Goal: Task Accomplishment & Management: Complete application form

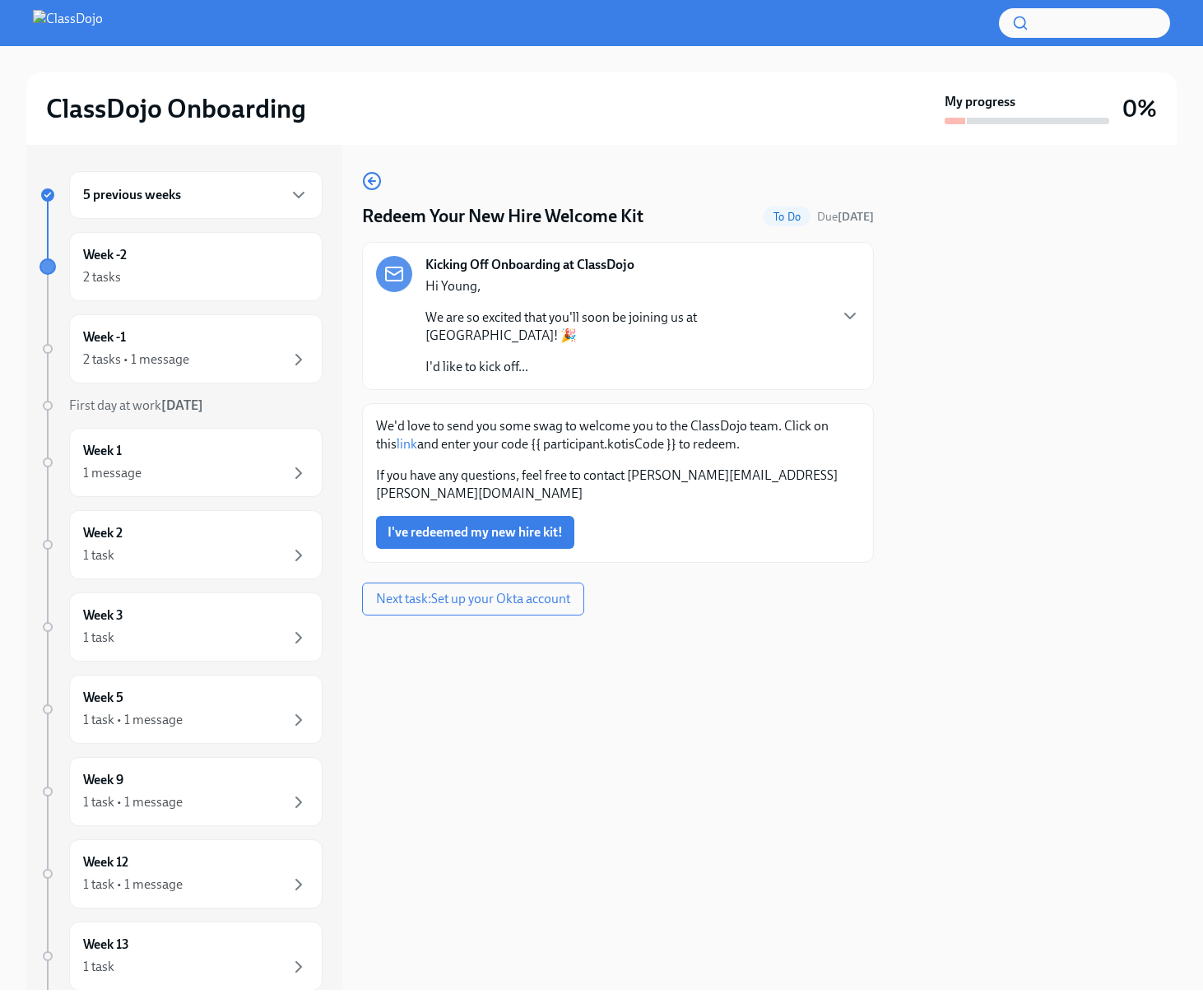
click at [554, 328] on div "Hi Young, We are so excited that you'll soon be joining us at ClassDojo! 🎉 I'd …" at bounding box center [625, 327] width 401 height 99
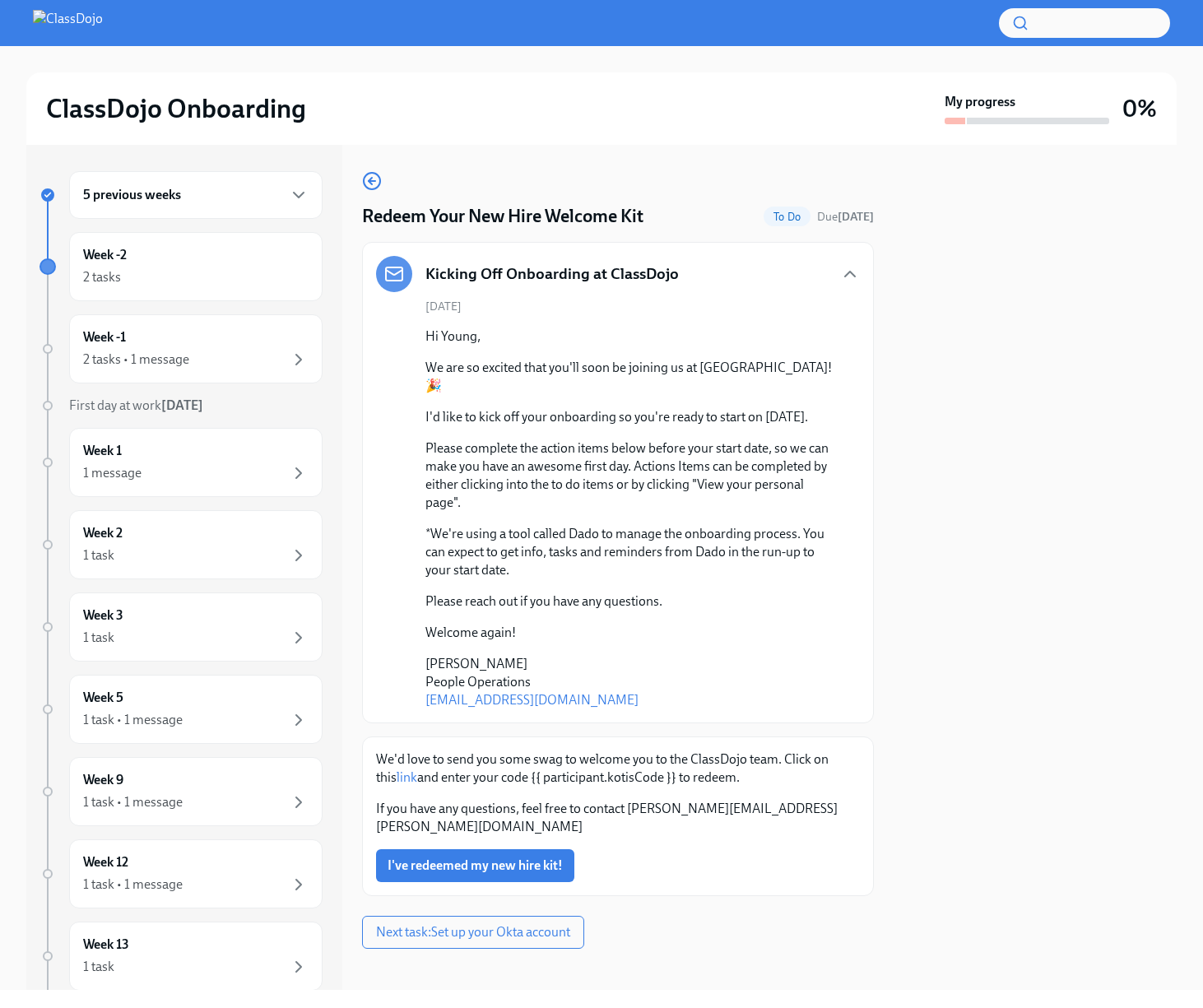
click at [396, 777] on link "link" at bounding box center [406, 777] width 20 height 15
click at [254, 271] on div "2 tasks" at bounding box center [195, 277] width 225 height 19
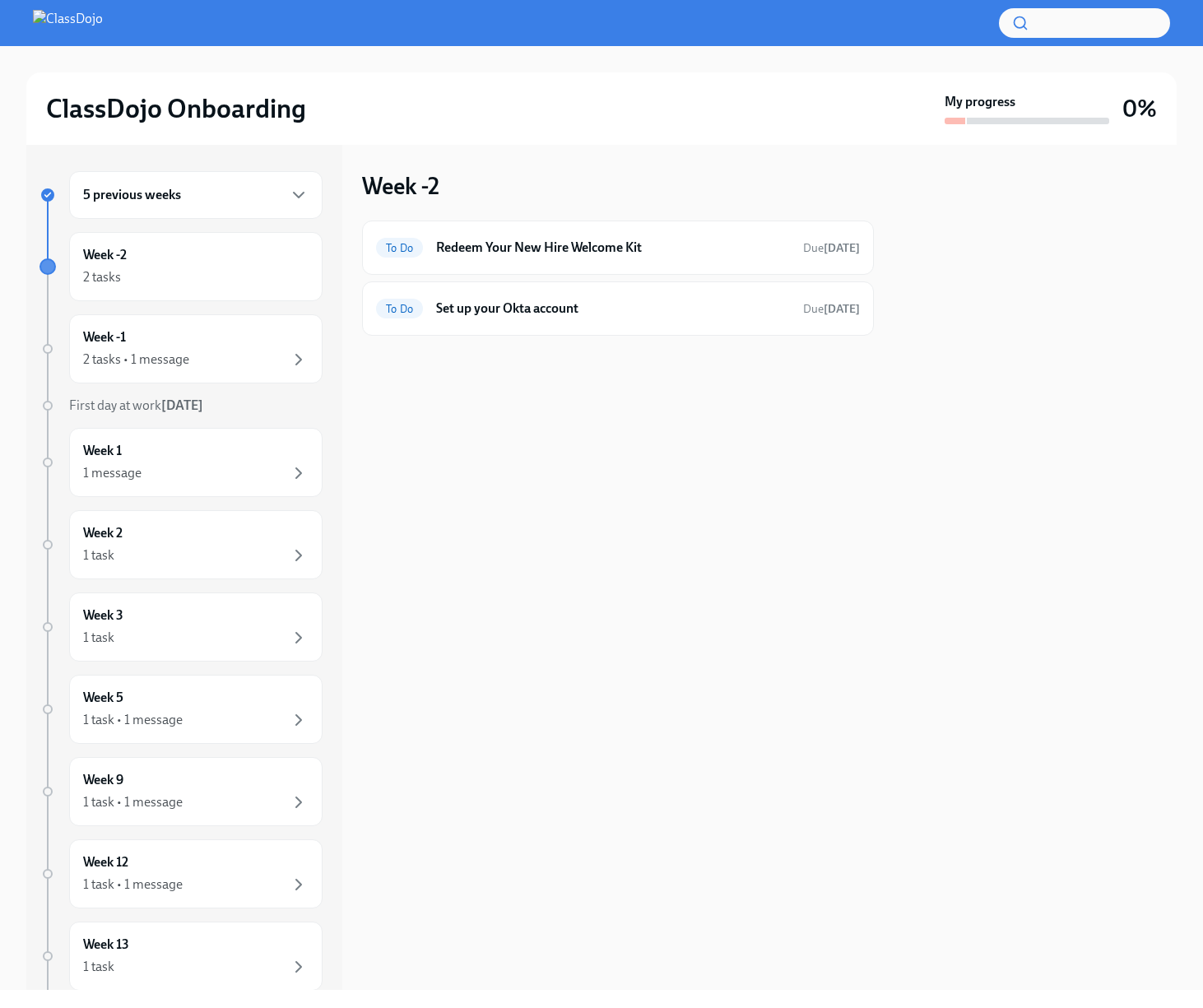
click at [211, 201] on div "5 previous weeks" at bounding box center [195, 195] width 225 height 19
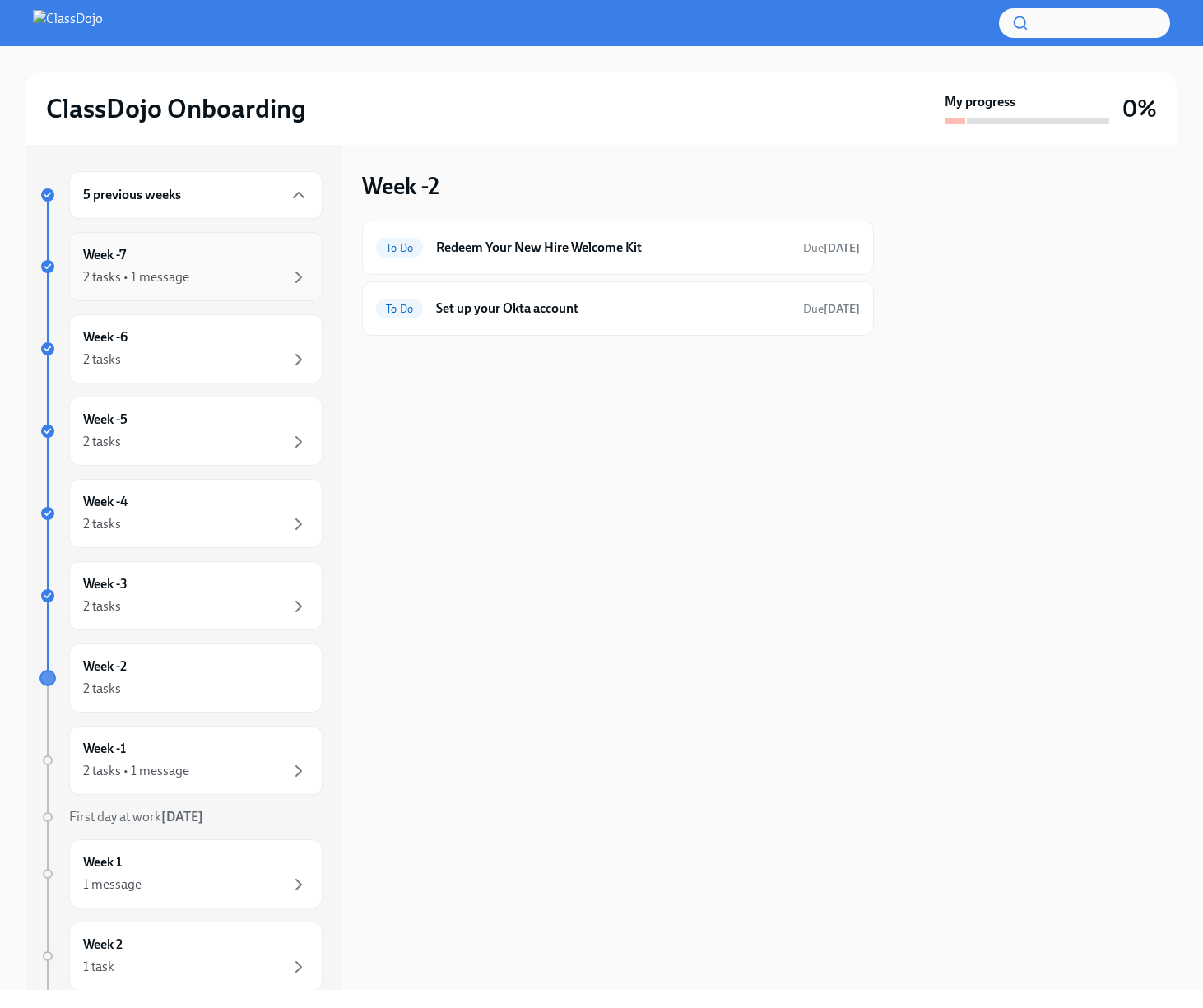
click at [219, 257] on div "Week -7 2 tasks • 1 message" at bounding box center [195, 267] width 225 height 42
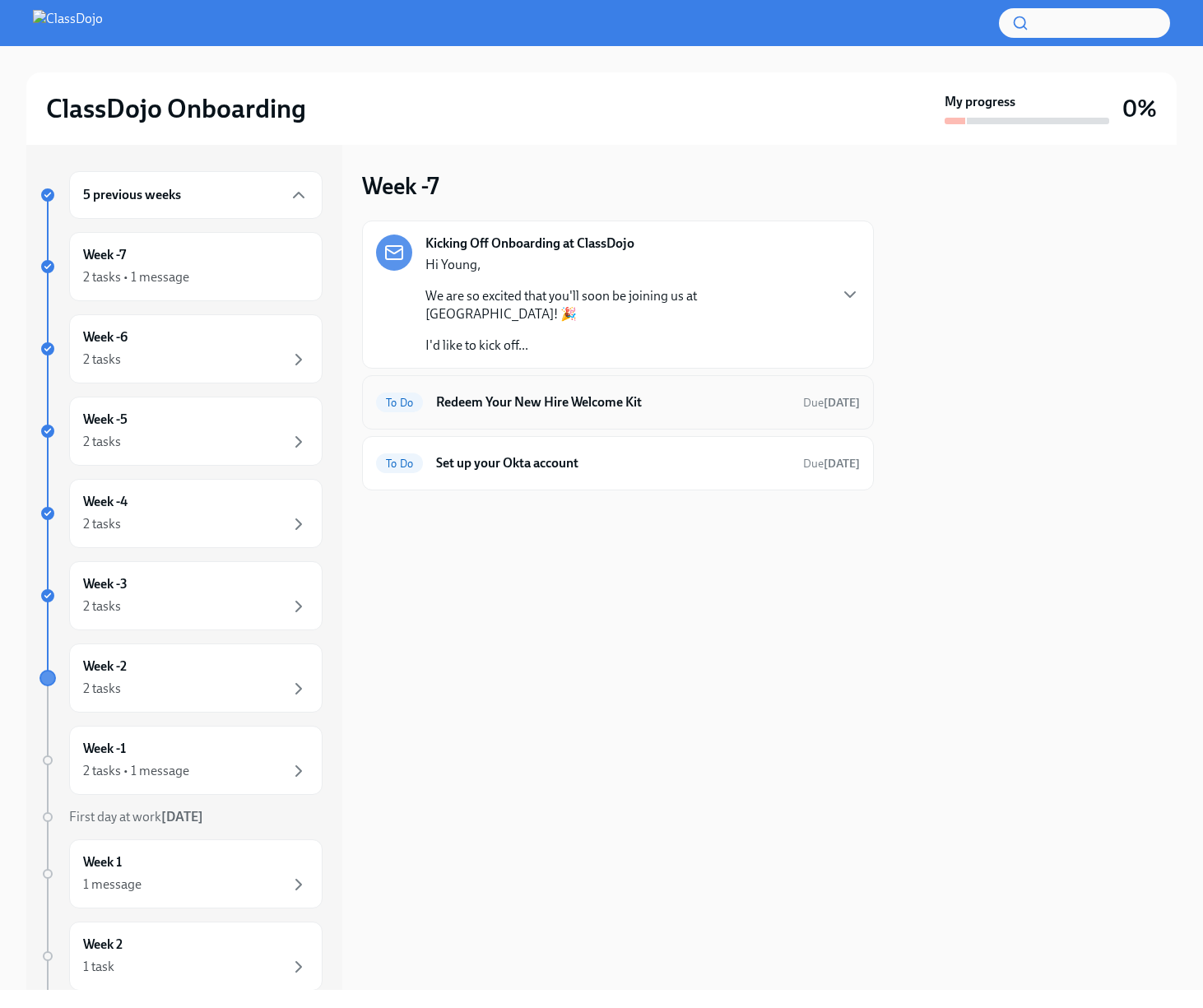
click at [689, 393] on h6 "Redeem Your New Hire Welcome Kit" at bounding box center [613, 402] width 354 height 18
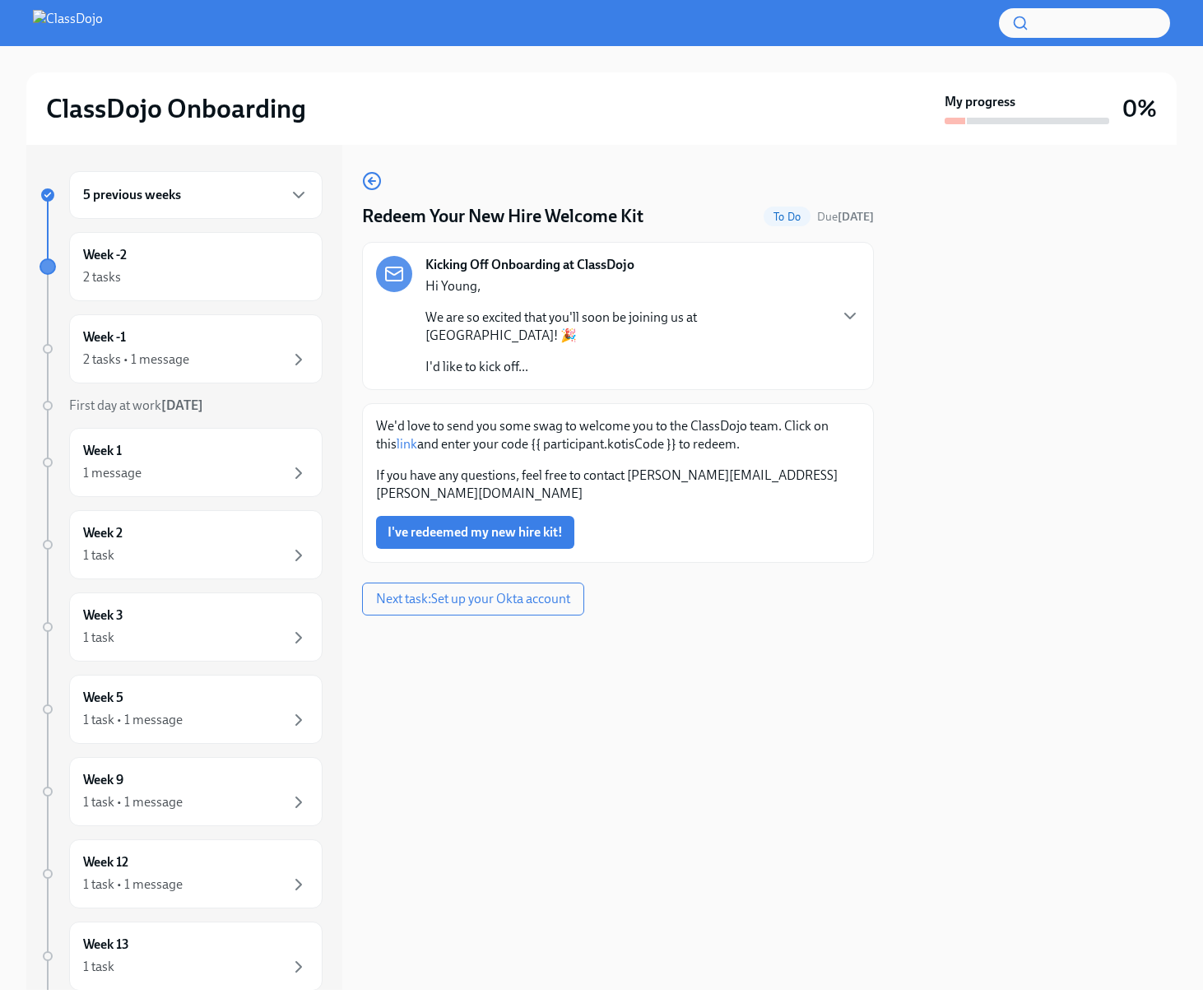
click at [695, 425] on p "We'd love to send you some swag to welcome you to the ClassDojo team. Click on …" at bounding box center [617, 435] width 484 height 36
click at [131, 358] on div "2 tasks • 1 message" at bounding box center [136, 360] width 106 height 18
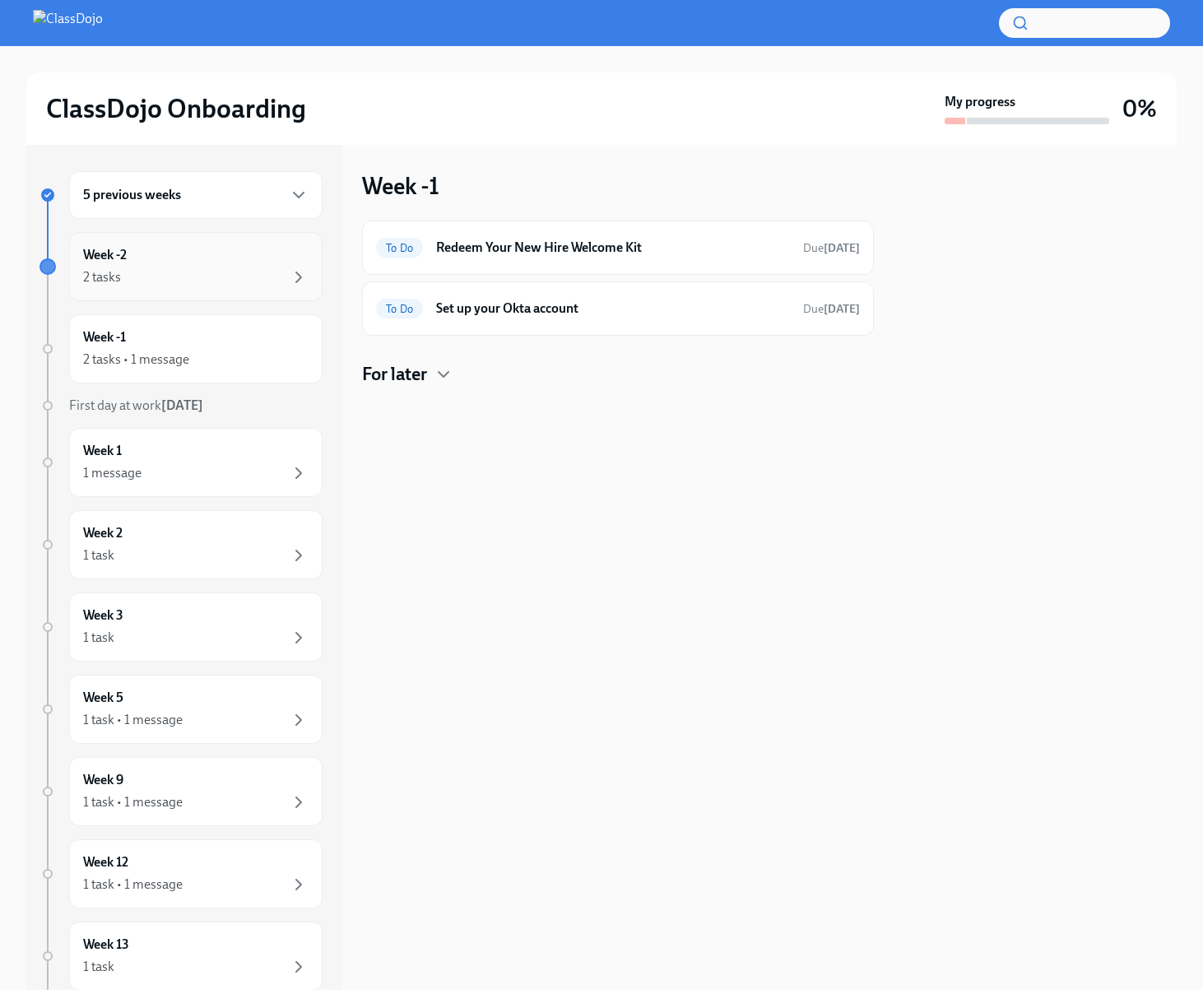
click at [145, 277] on div "2 tasks" at bounding box center [195, 277] width 225 height 19
click at [152, 203] on h6 "5 previous weeks" at bounding box center [131, 194] width 98 height 18
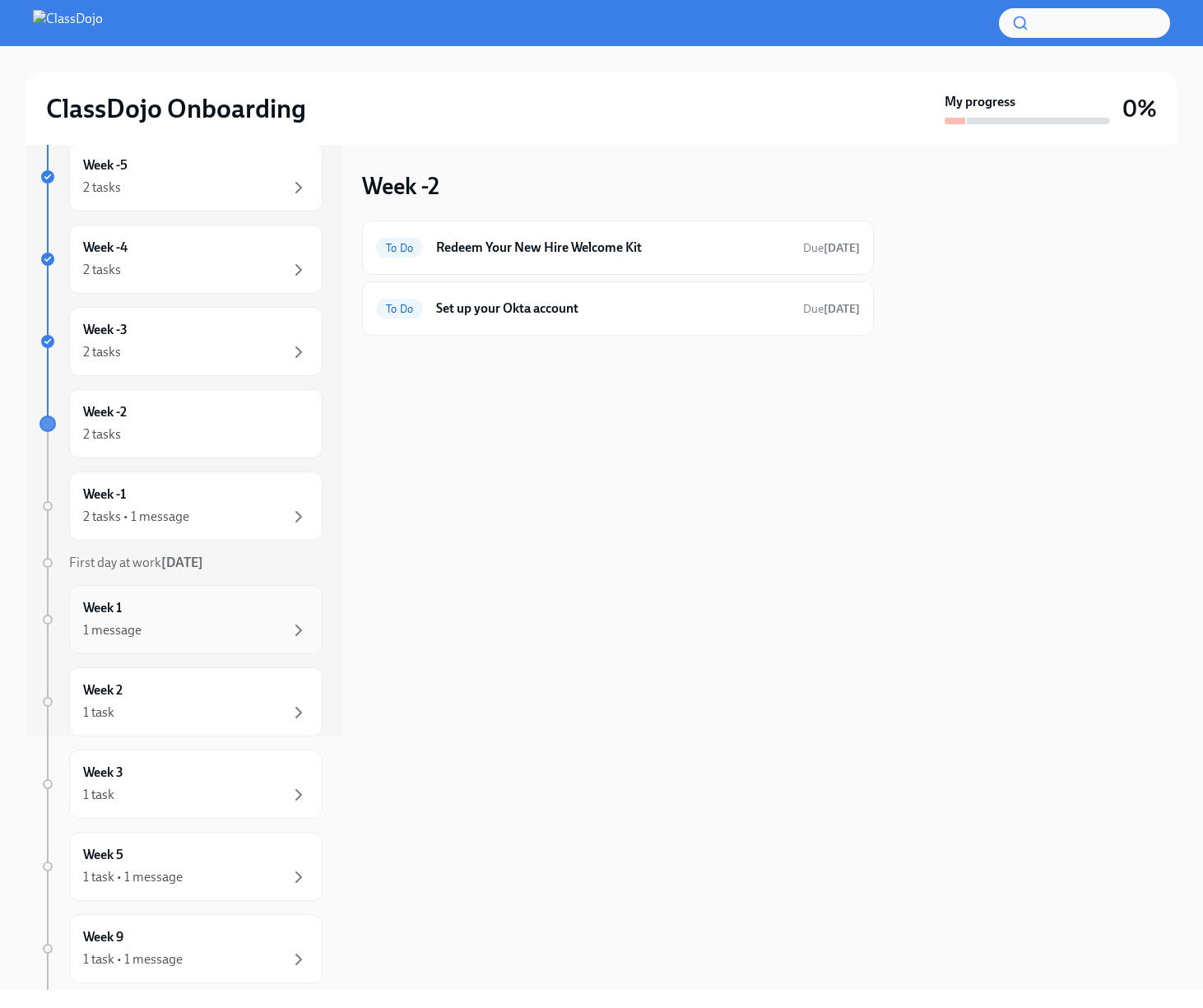
scroll to position [253, 0]
click at [209, 499] on div "Week -1 2 tasks • 1 message" at bounding box center [195, 506] width 225 height 42
click at [407, 376] on h4 "For later" at bounding box center [394, 375] width 65 height 25
click at [230, 446] on div "Week -2 2 tasks" at bounding box center [196, 425] width 253 height 70
click at [218, 430] on div "2 tasks" at bounding box center [195, 435] width 225 height 19
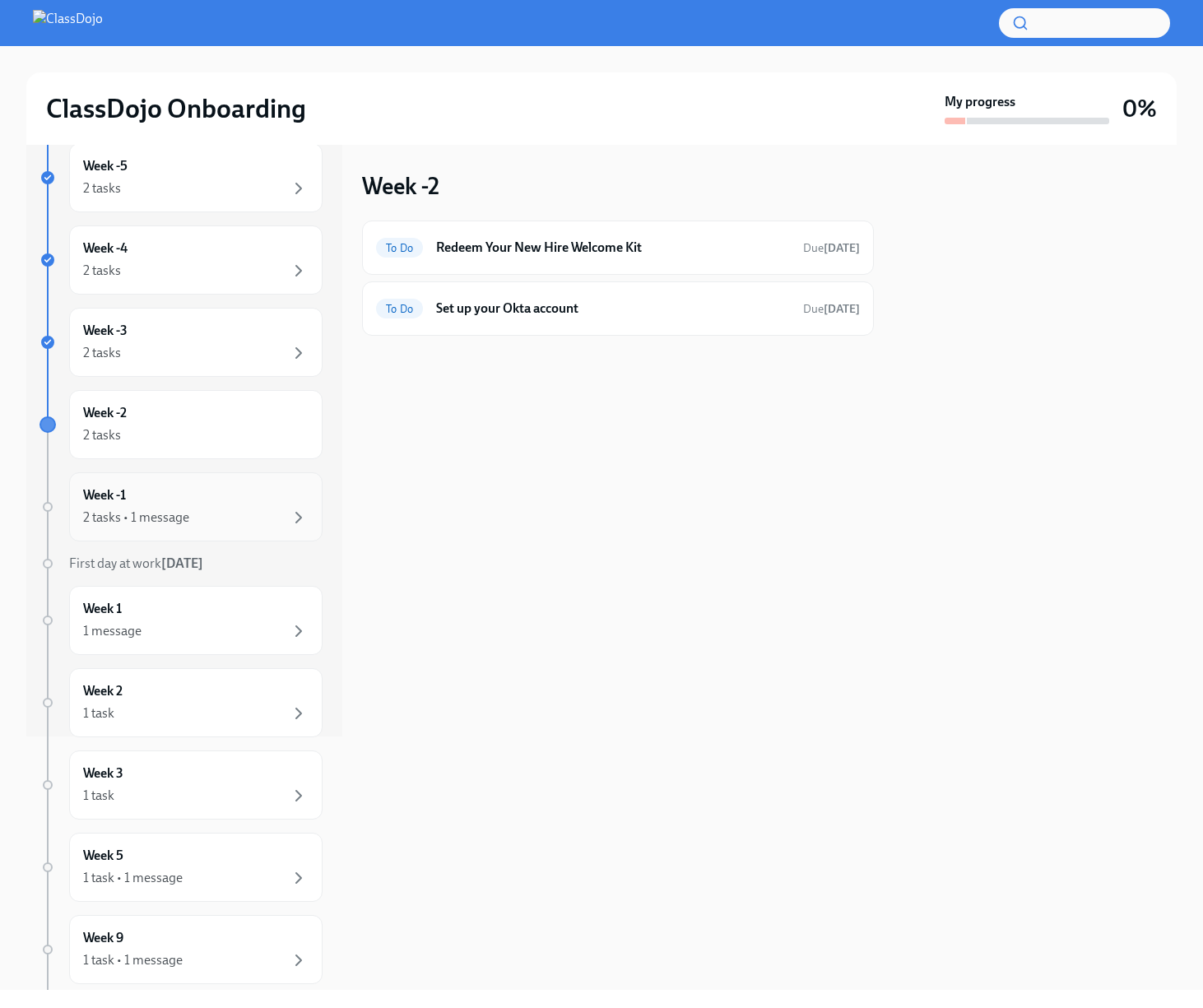
click at [210, 493] on div "Week -1 2 tasks • 1 message" at bounding box center [195, 506] width 225 height 42
click at [210, 426] on div "2 tasks" at bounding box center [195, 435] width 225 height 19
click at [198, 354] on div "2 tasks" at bounding box center [195, 353] width 225 height 19
click at [189, 291] on div "Week -4 2 tasks" at bounding box center [196, 260] width 253 height 70
click at [185, 199] on div "Week -5 2 tasks" at bounding box center [196, 178] width 253 height 70
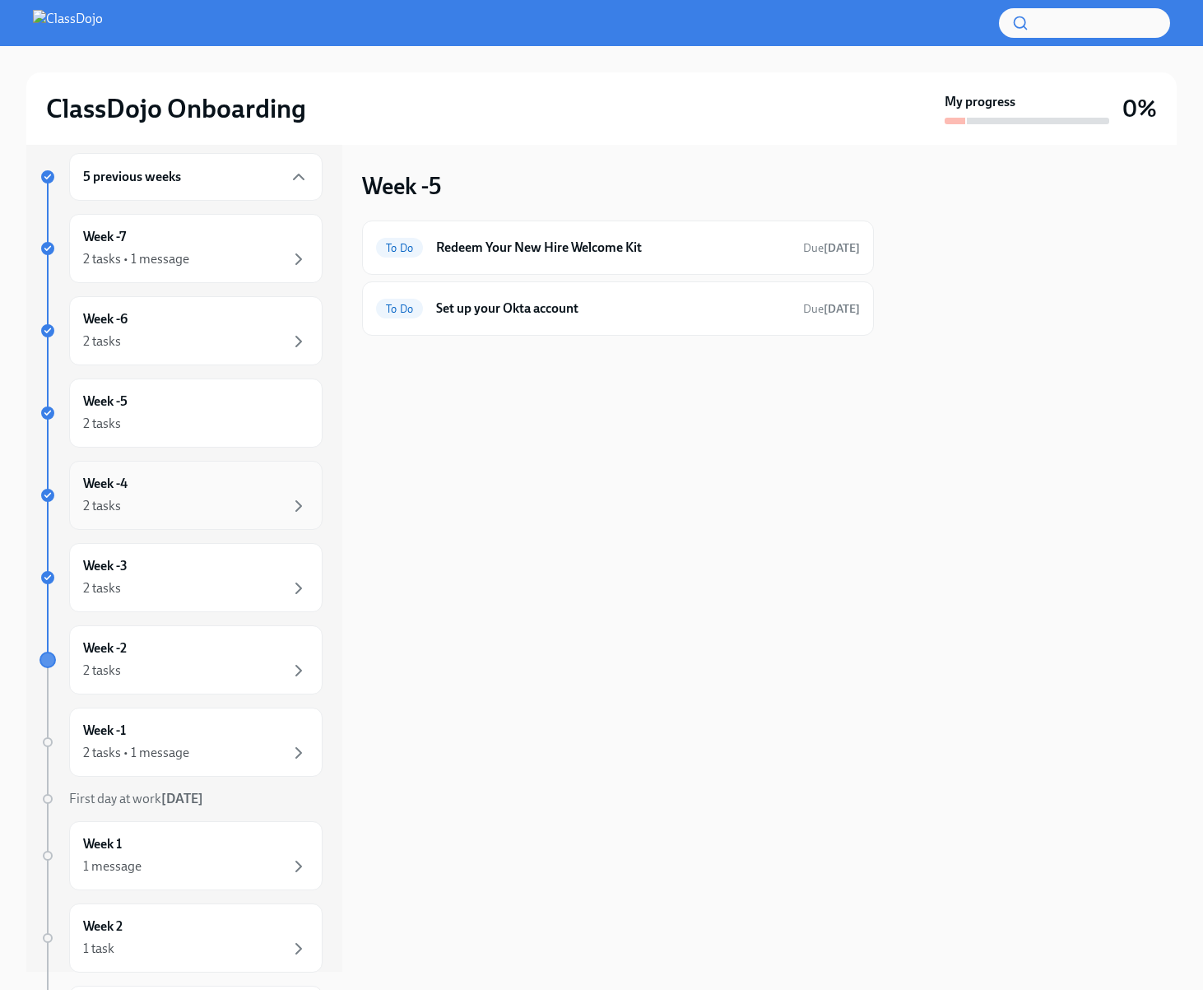
scroll to position [10, 0]
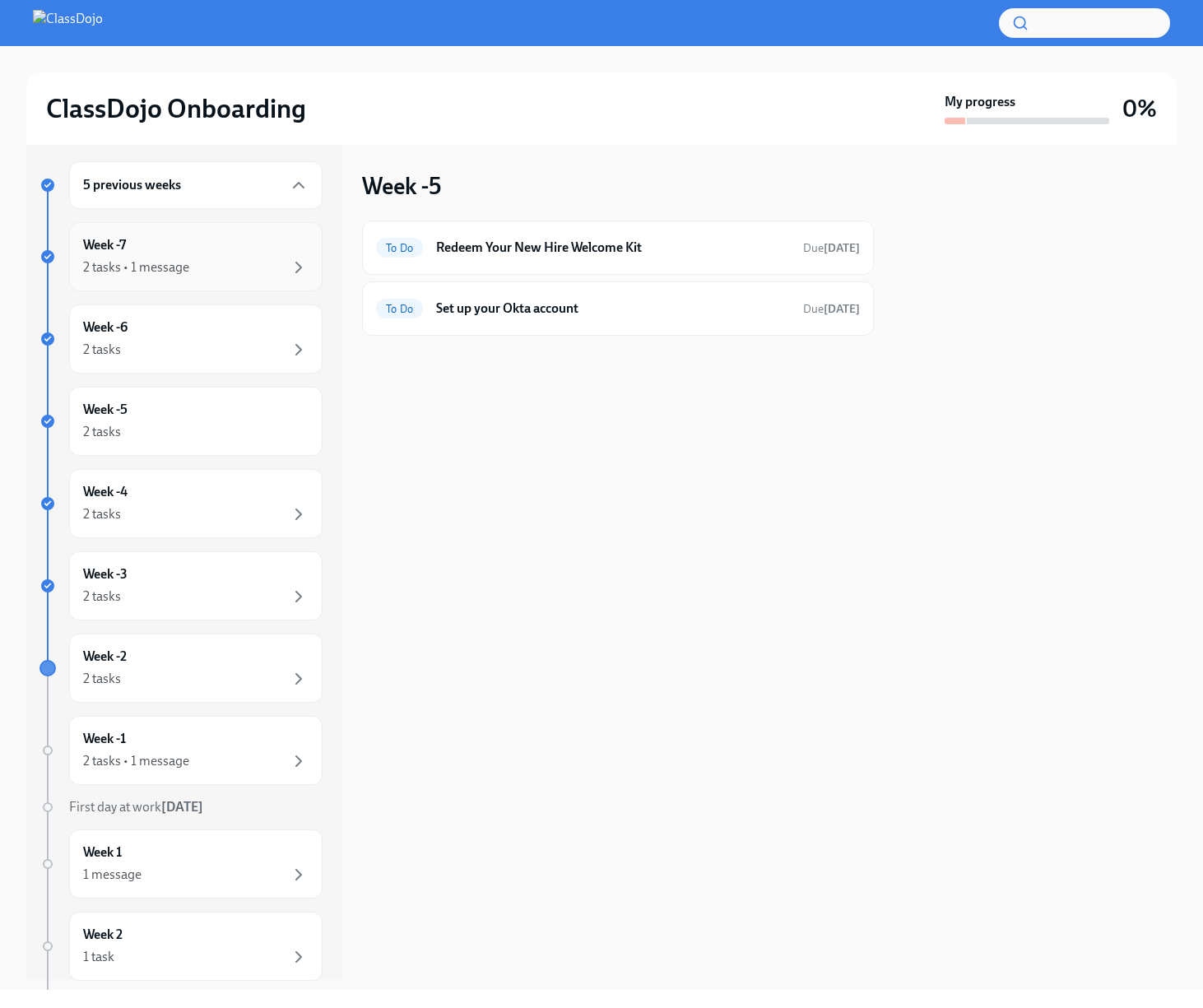
click at [176, 261] on div "2 tasks • 1 message" at bounding box center [136, 267] width 106 height 18
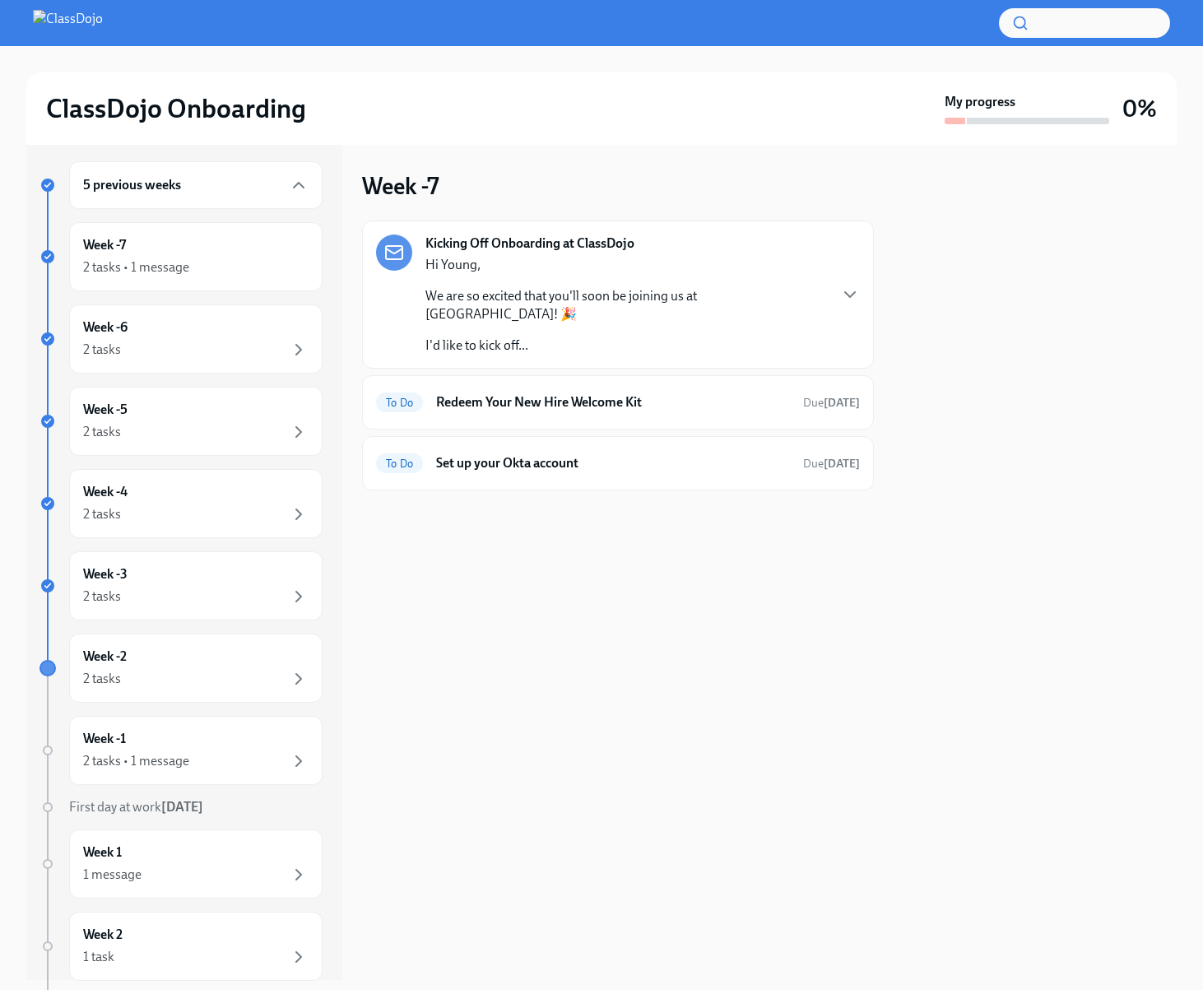
click at [169, 202] on div "5 previous weeks" at bounding box center [196, 185] width 253 height 47
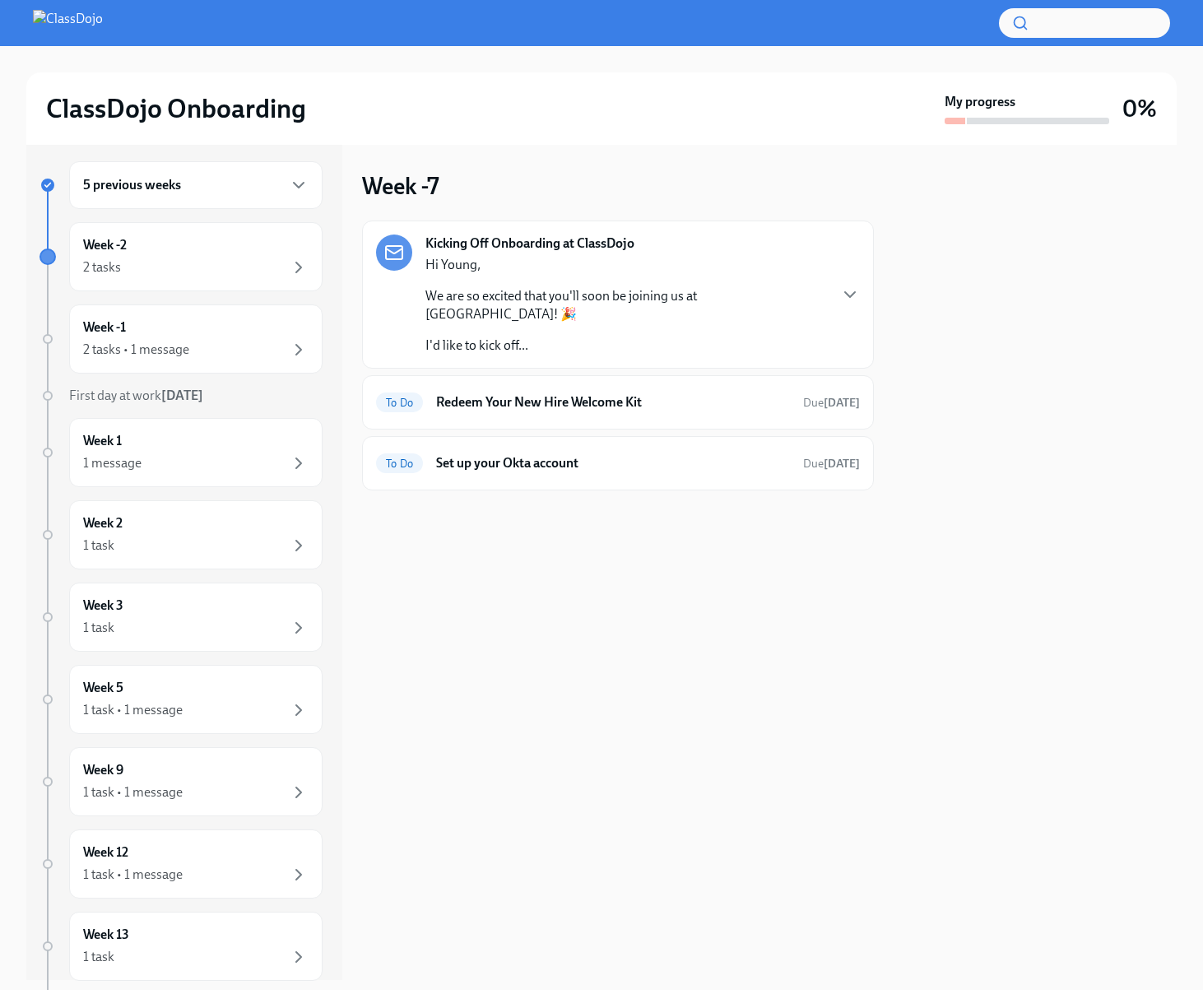
click at [170, 196] on div "5 previous weeks" at bounding box center [196, 185] width 253 height 47
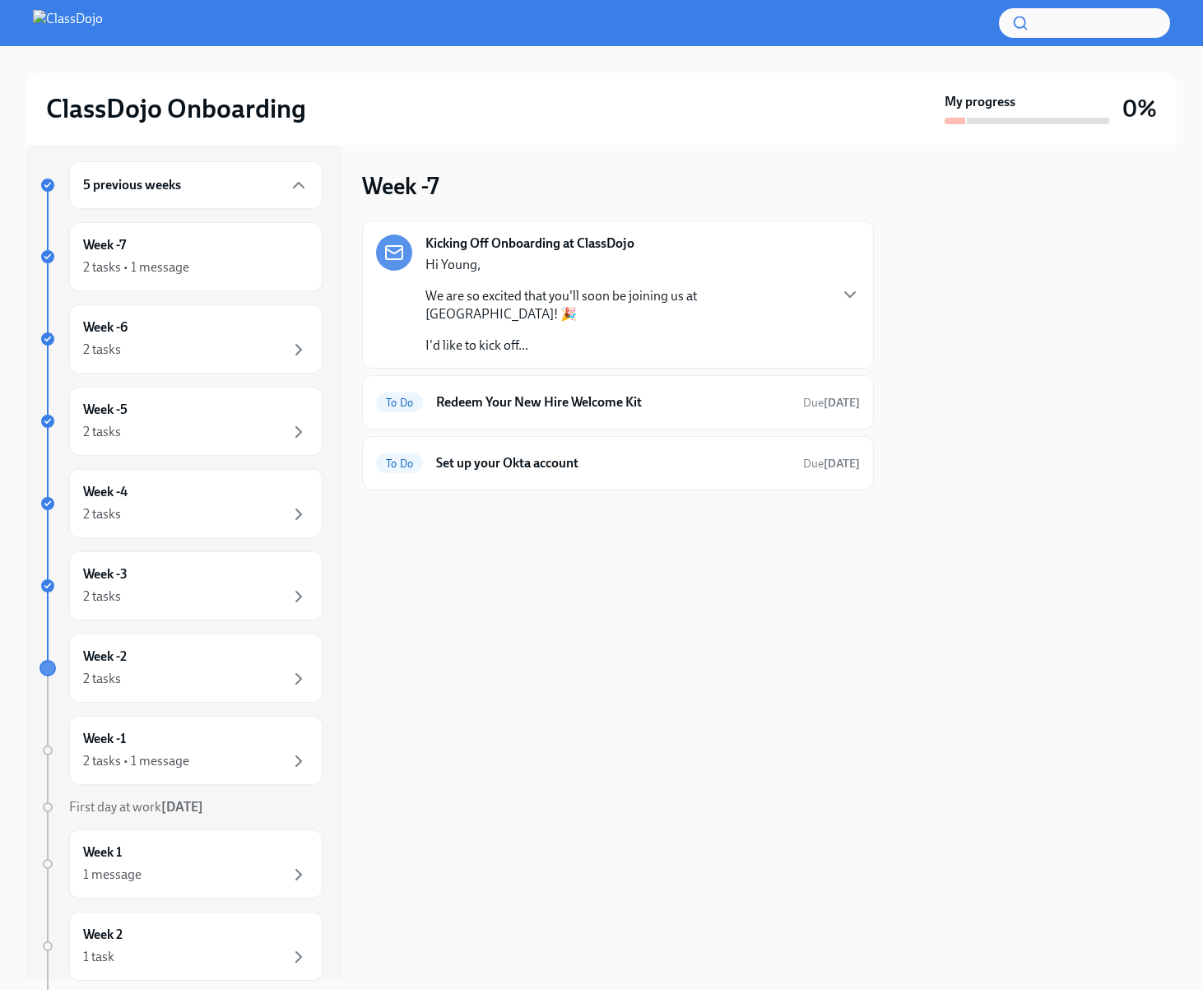
click at [170, 196] on div "5 previous weeks" at bounding box center [196, 185] width 253 height 47
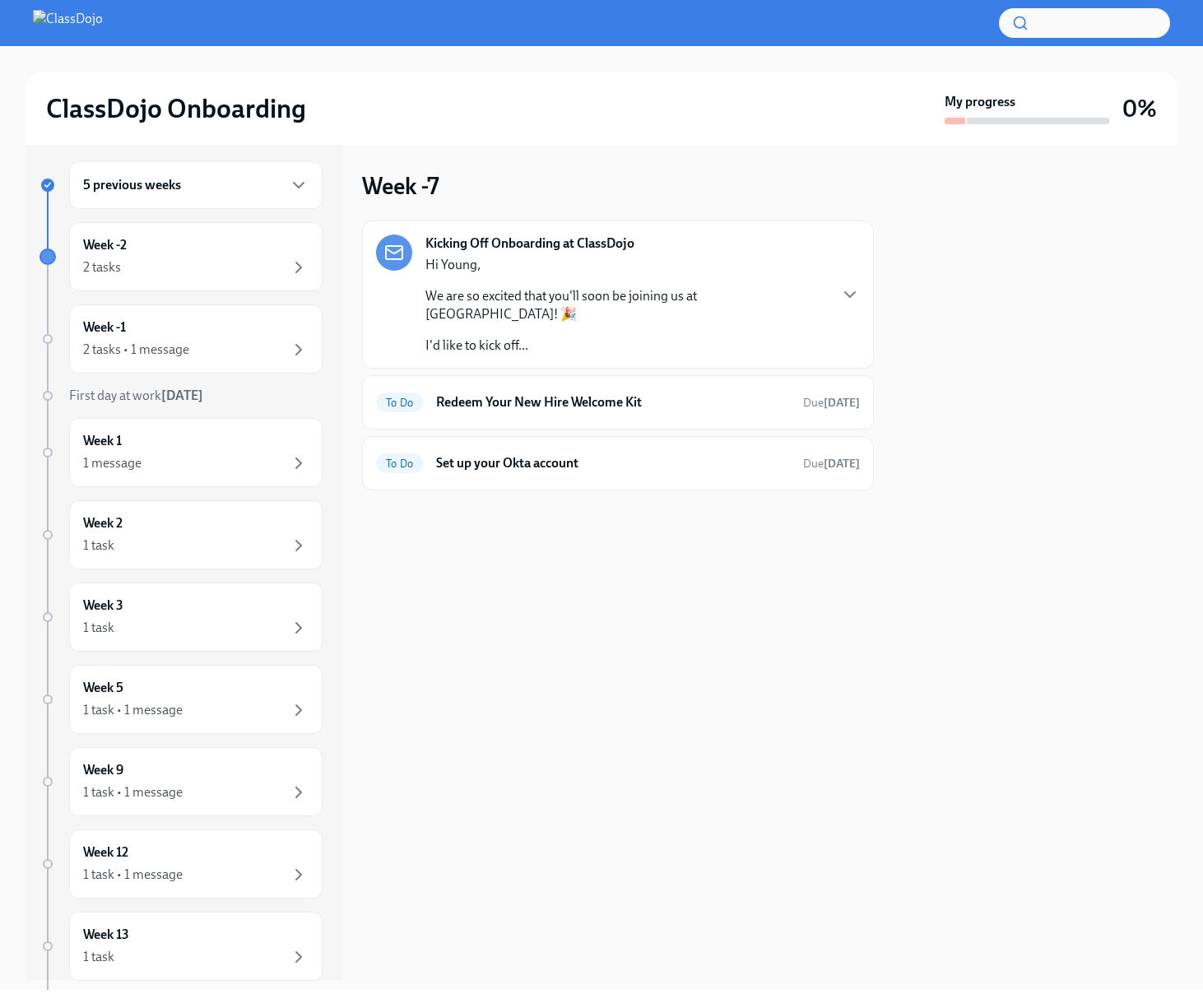
click at [170, 196] on div "5 previous weeks" at bounding box center [196, 185] width 253 height 47
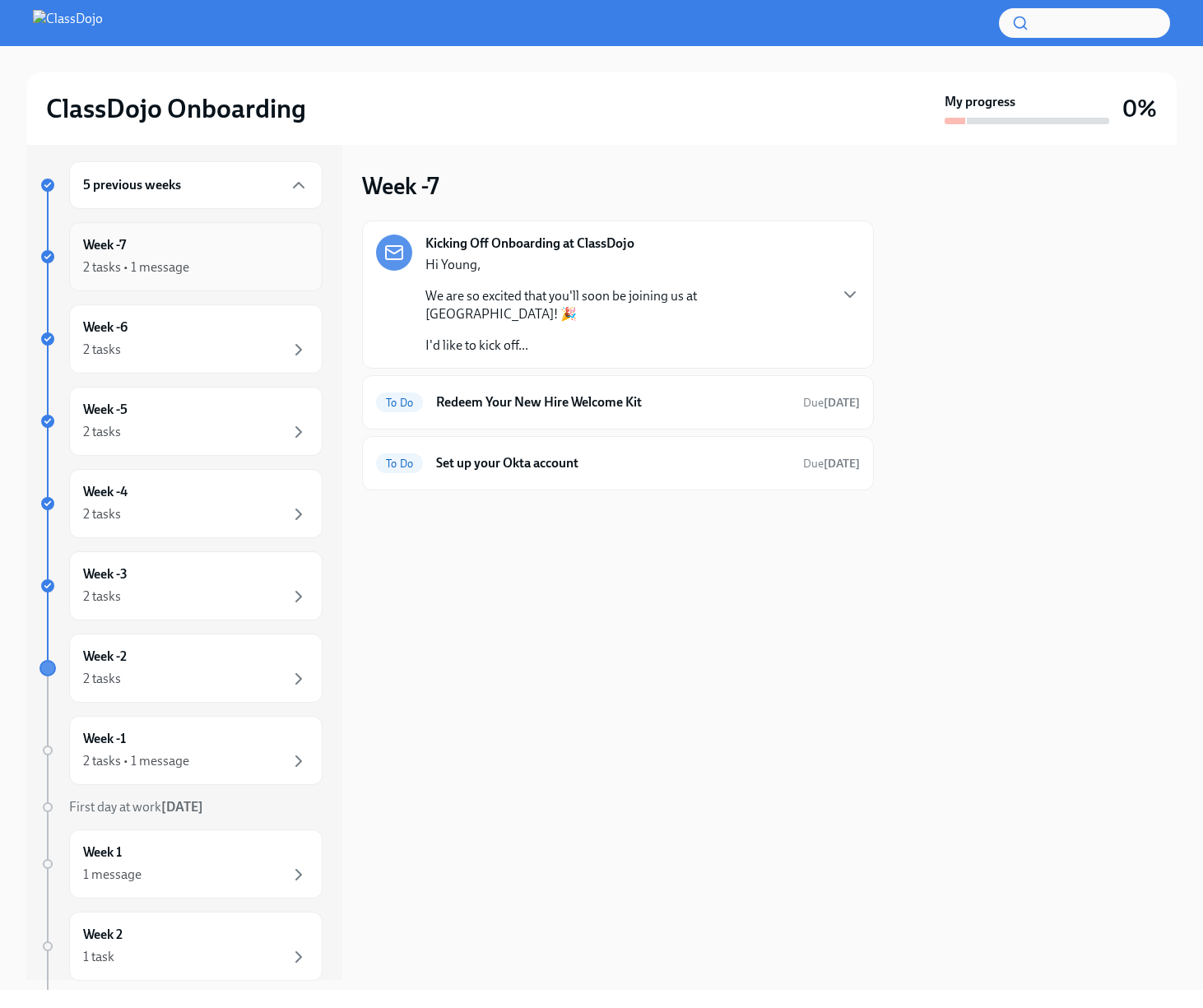
click at [180, 268] on div "2 tasks • 1 message" at bounding box center [136, 267] width 106 height 18
click at [168, 334] on div "Week -6 2 tasks" at bounding box center [195, 338] width 225 height 42
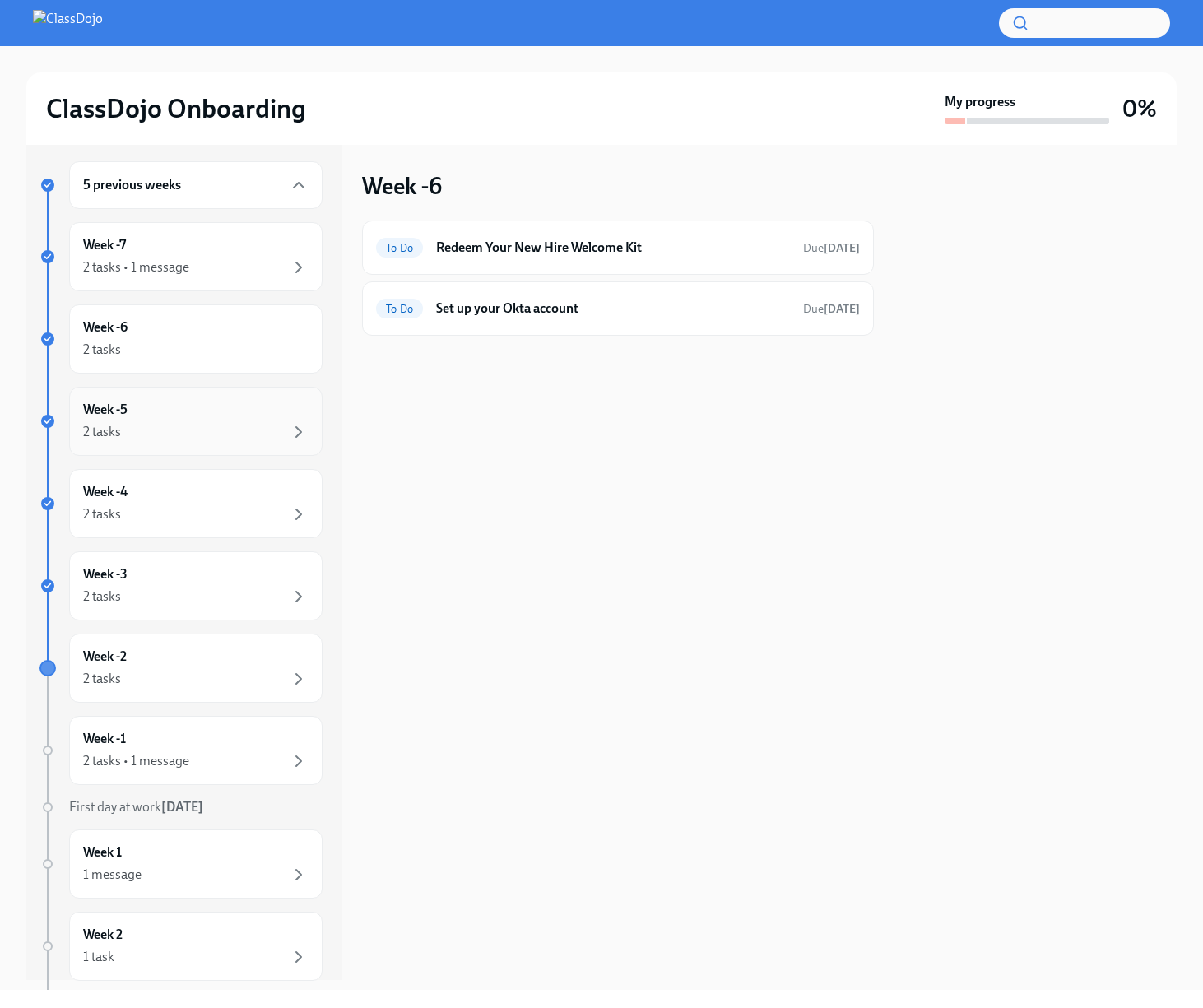
click at [173, 410] on div "Week -5 2 tasks" at bounding box center [195, 421] width 225 height 42
click at [190, 504] on div "2 tasks" at bounding box center [195, 514] width 225 height 19
click at [208, 584] on div "Week -3 2 tasks" at bounding box center [195, 586] width 225 height 42
click at [198, 654] on div "Week -2 2 tasks" at bounding box center [195, 668] width 225 height 42
click at [187, 741] on div "Week -1 2 tasks • 1 message" at bounding box center [195, 750] width 225 height 42
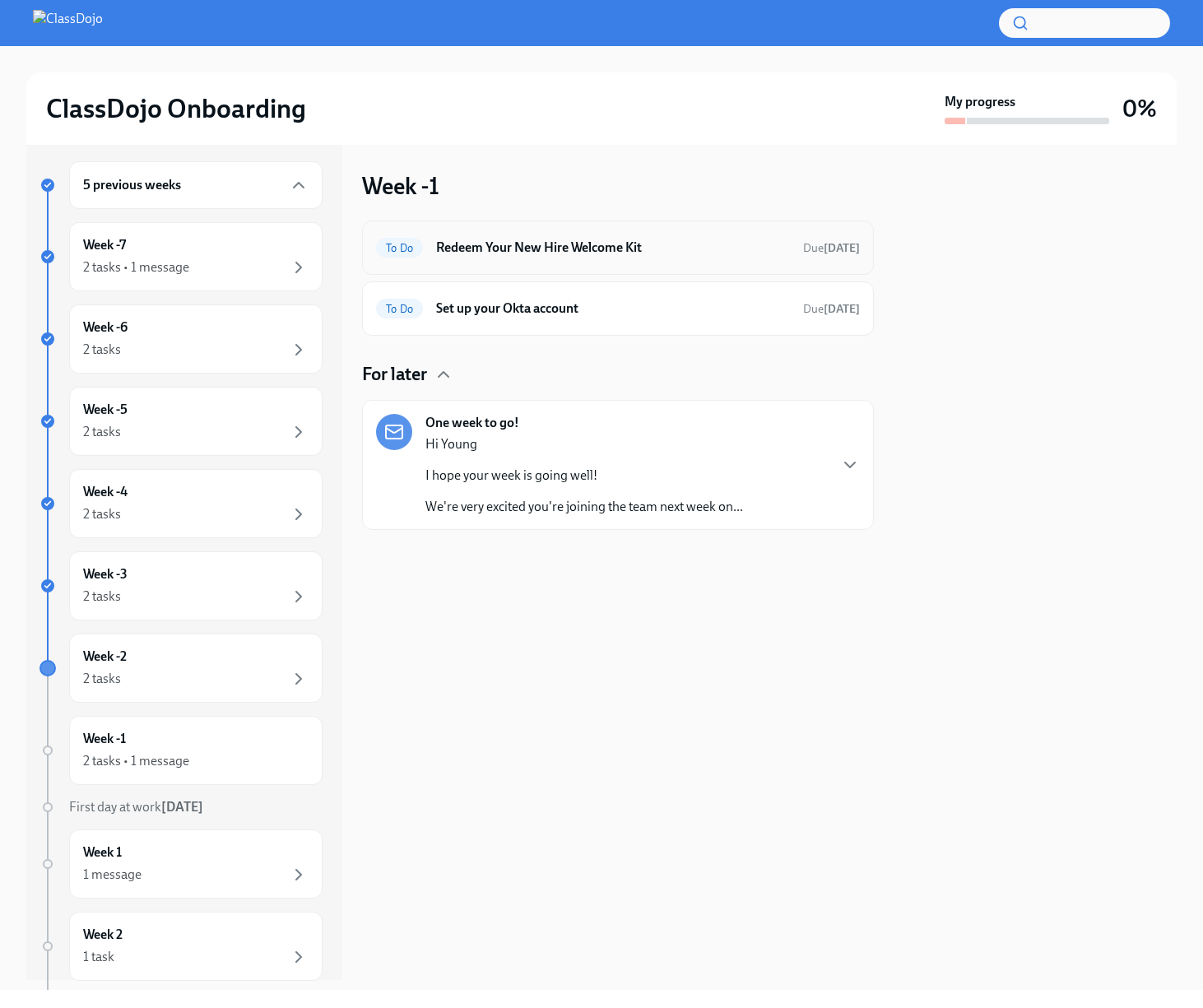
click at [614, 242] on h6 "Redeem Your New Hire Welcome Kit" at bounding box center [613, 247] width 354 height 18
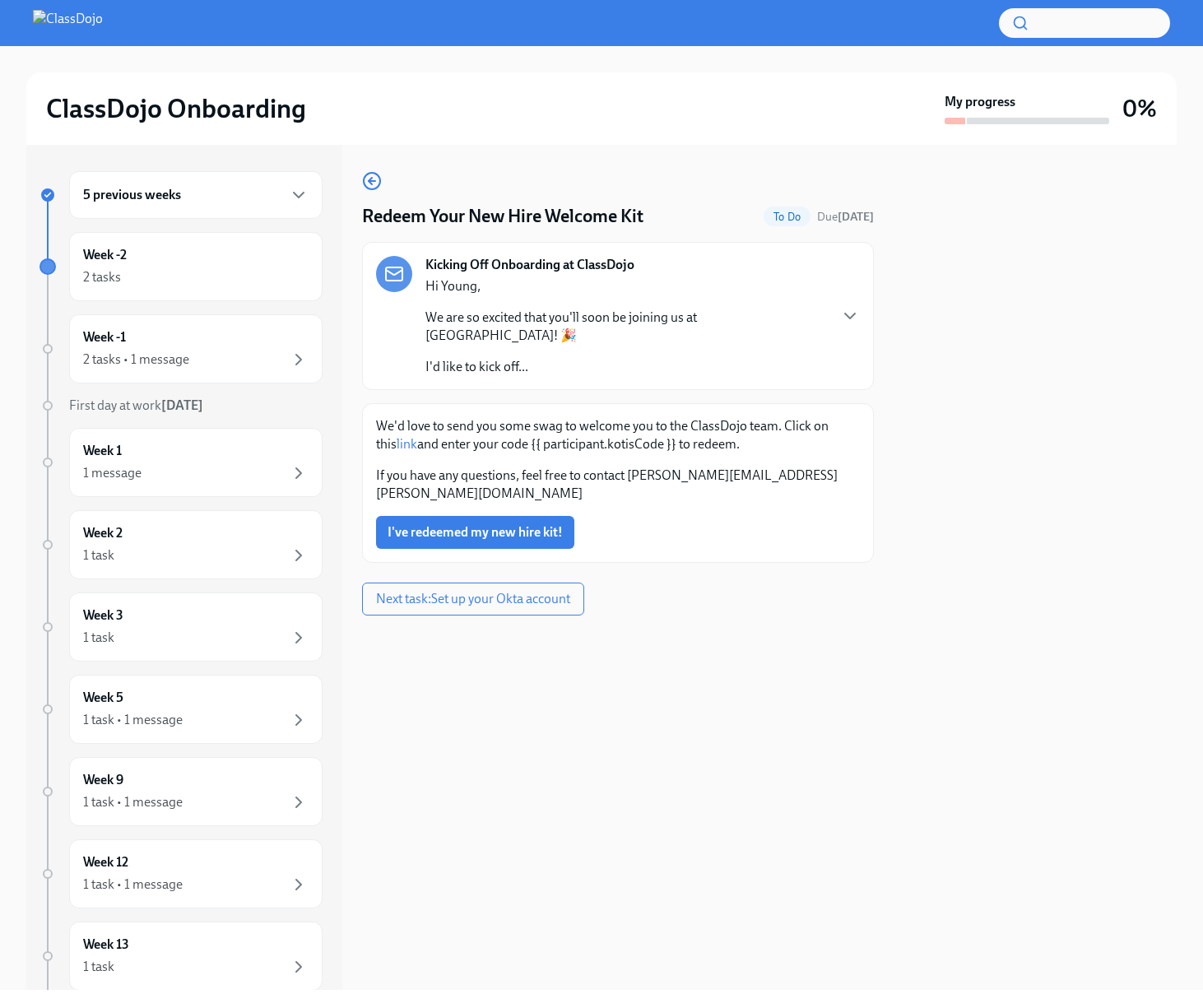
click at [662, 310] on p "We are so excited that you'll soon be joining us at [GEOGRAPHIC_DATA]! 🎉" at bounding box center [625, 326] width 401 height 36
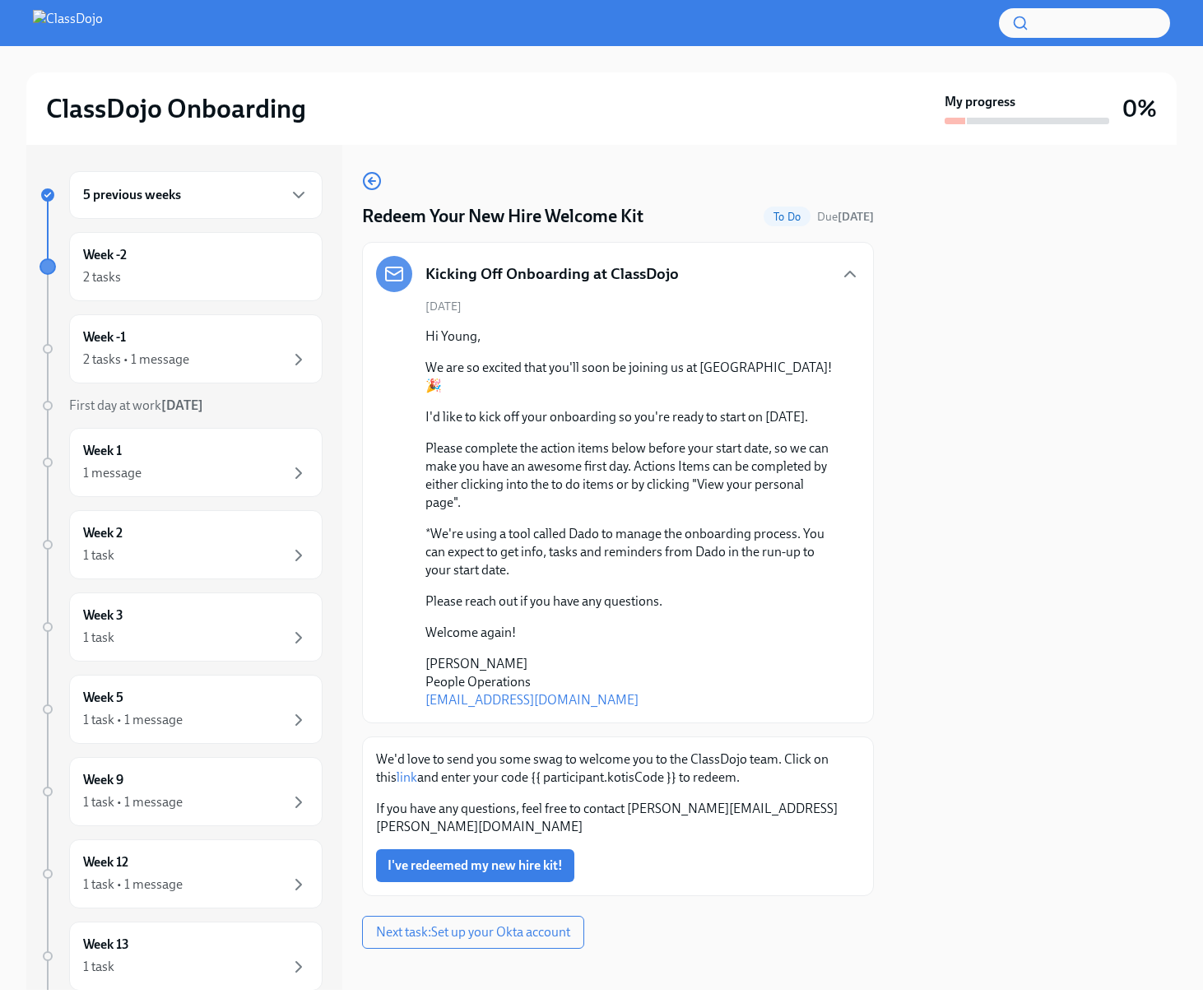
click at [735, 610] on p "Please reach out if you have any questions." at bounding box center [629, 601] width 408 height 18
click at [651, 811] on p "If you have any questions, feel free to contact [PERSON_NAME][EMAIL_ADDRESS][PE…" at bounding box center [617, 817] width 484 height 36
drag, startPoint x: 651, startPoint y: 811, endPoint x: 673, endPoint y: 811, distance: 22.0
click at [673, 811] on p "If you have any questions, feel free to contact [PERSON_NAME][EMAIL_ADDRESS][PE…" at bounding box center [617, 817] width 484 height 36
copy p "[PERSON_NAME].[PERSON_NAME]"
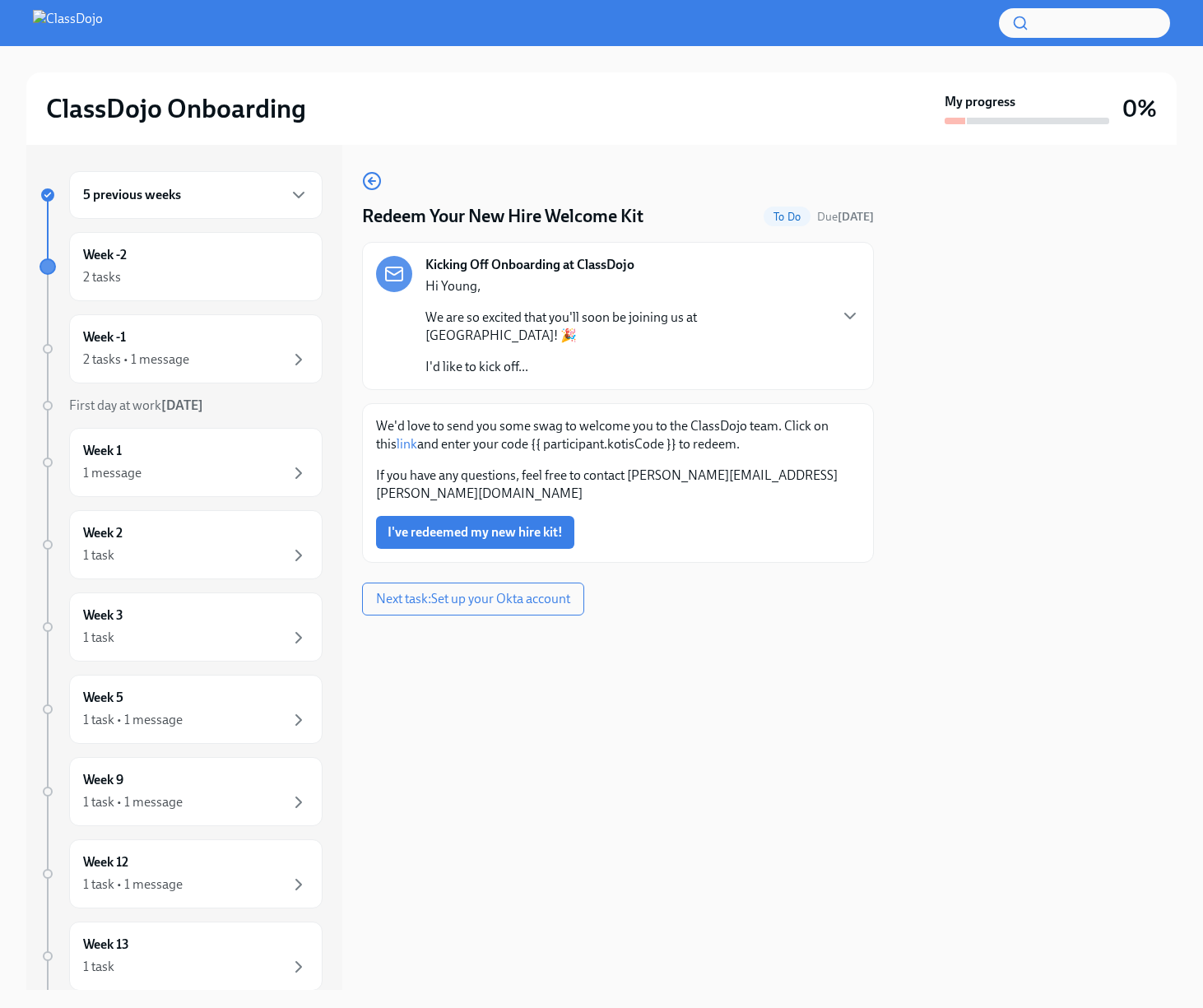
click at [174, 194] on h6 "5 previous weeks" at bounding box center [131, 194] width 98 height 18
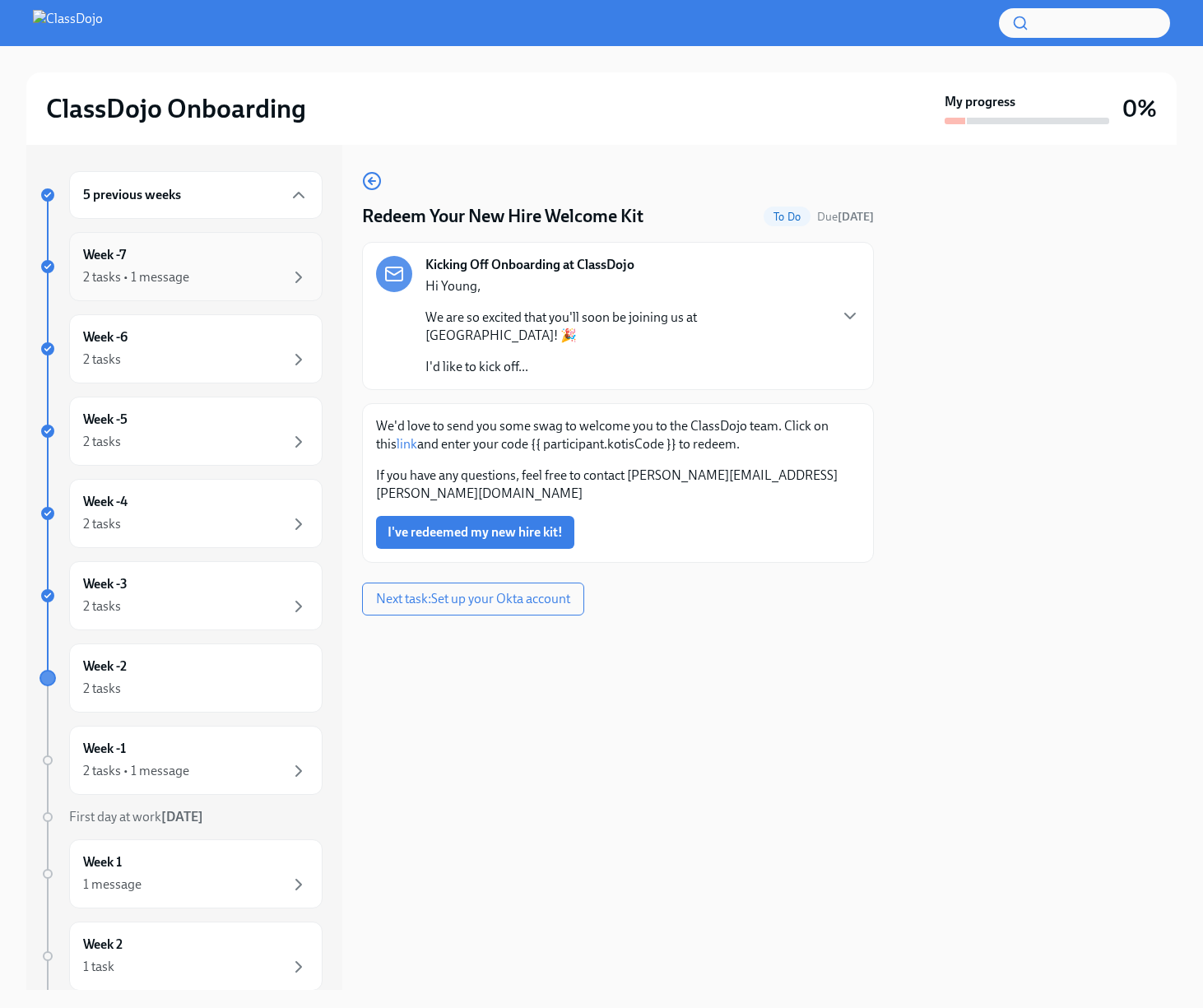
click at [186, 256] on div "Week -7 2 tasks • 1 message" at bounding box center [195, 267] width 225 height 42
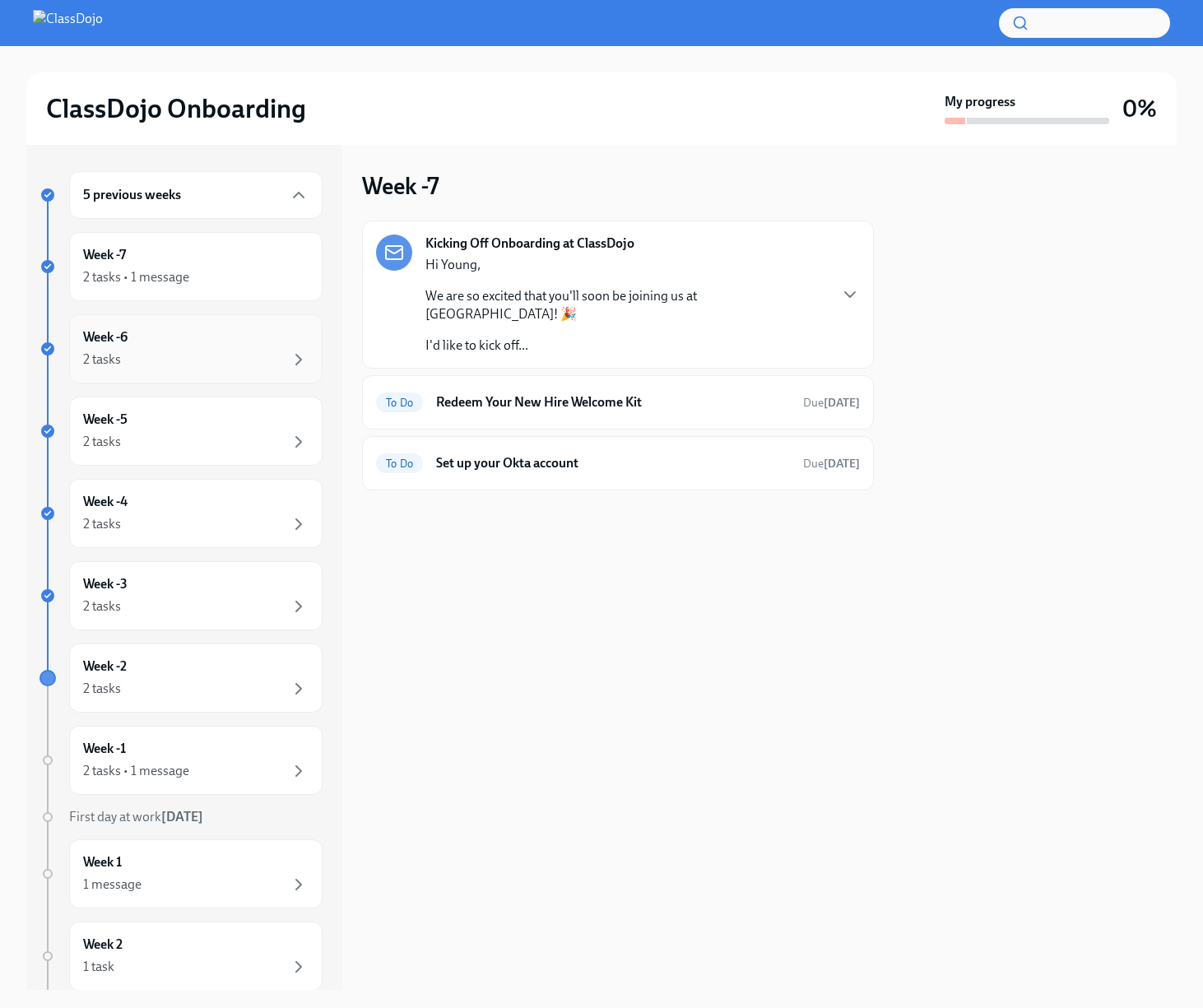
click at [199, 345] on div "Week -6 2 tasks" at bounding box center [195, 349] width 225 height 42
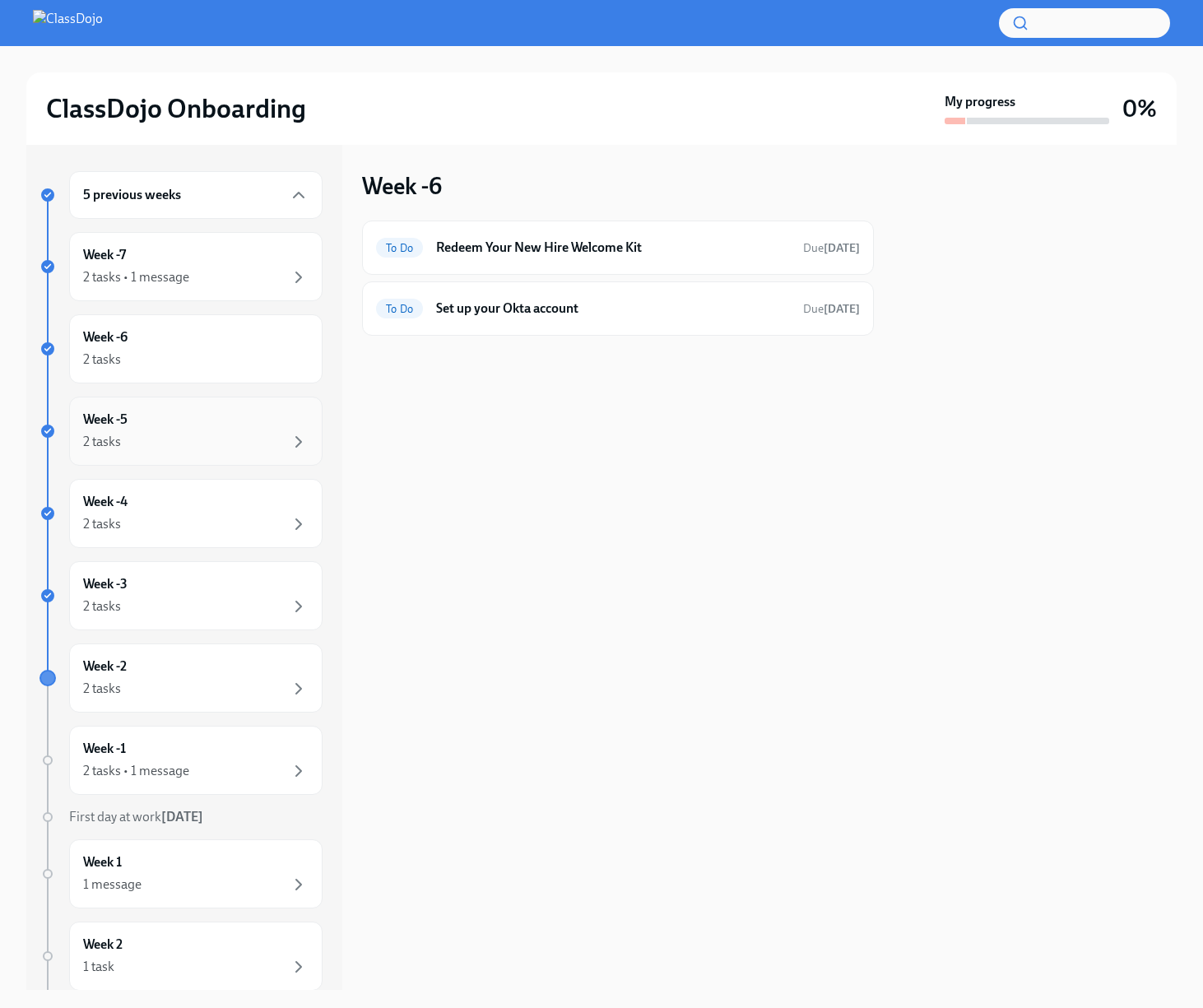
click at [200, 445] on div "2 tasks" at bounding box center [195, 442] width 225 height 19
click at [496, 315] on h6 "Set up your Okta account" at bounding box center [613, 308] width 354 height 18
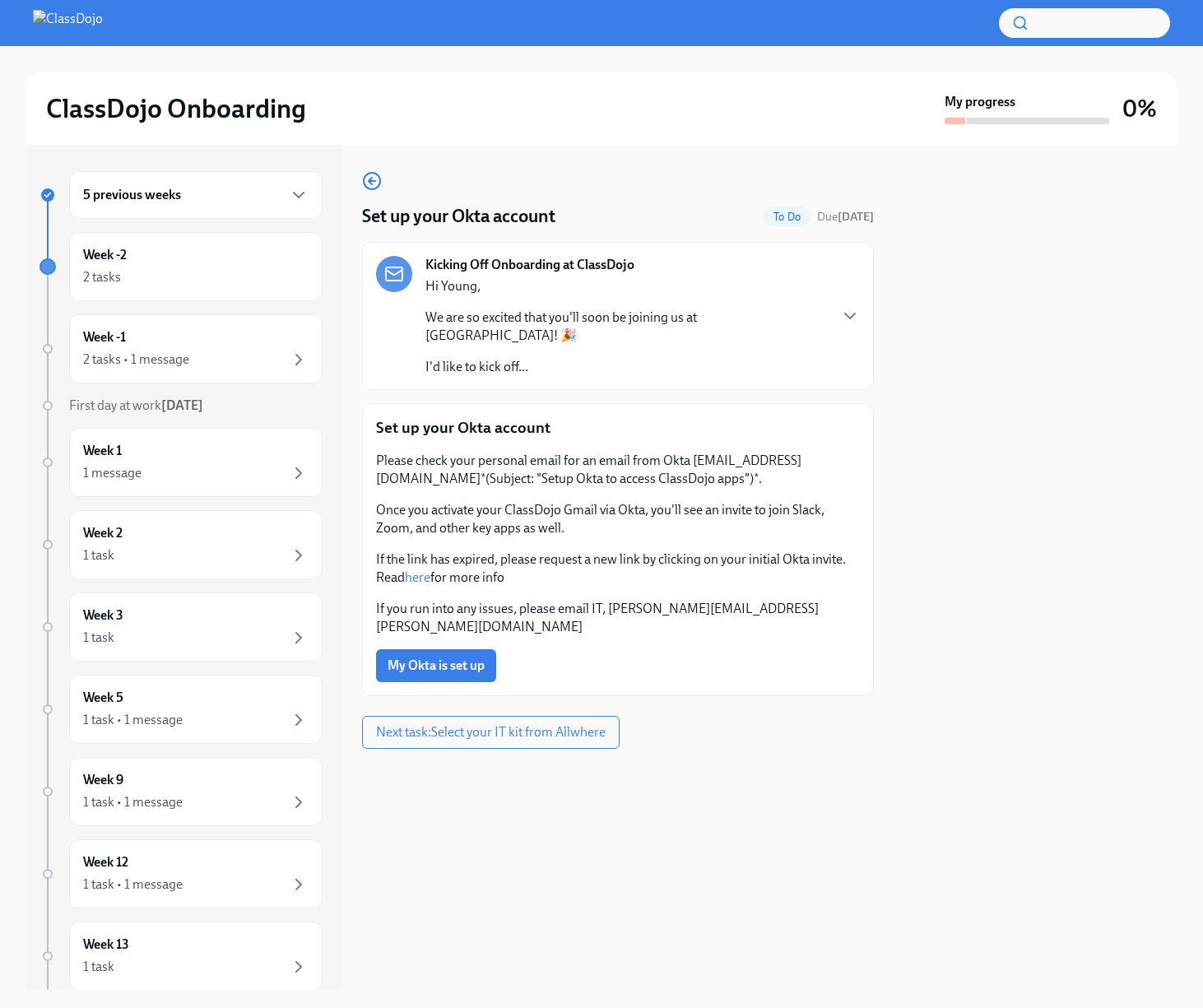
click at [691, 312] on p "We are so excited that you'll soon be joining us at [GEOGRAPHIC_DATA]! 🎉" at bounding box center [625, 326] width 401 height 36
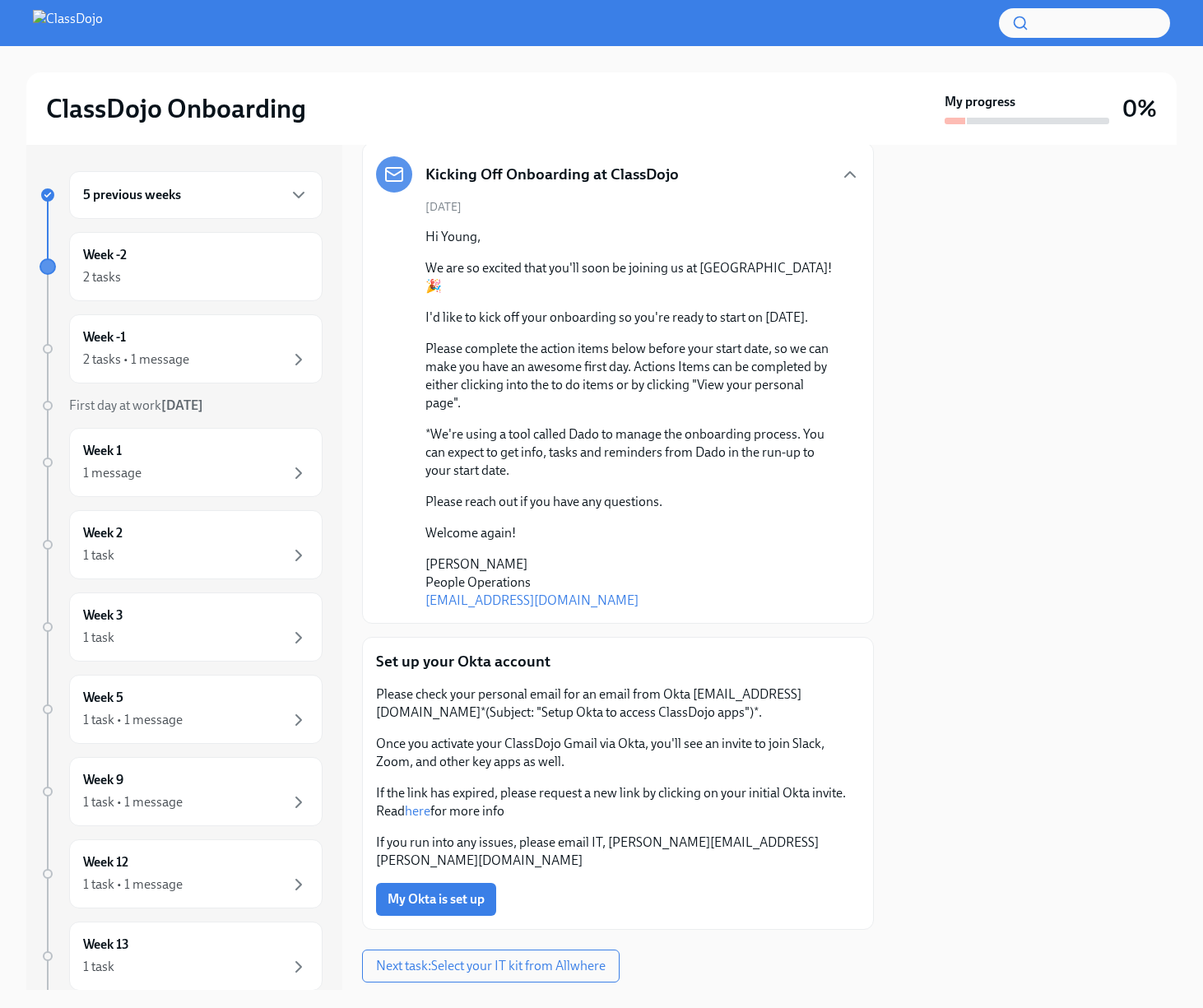
scroll to position [127, 0]
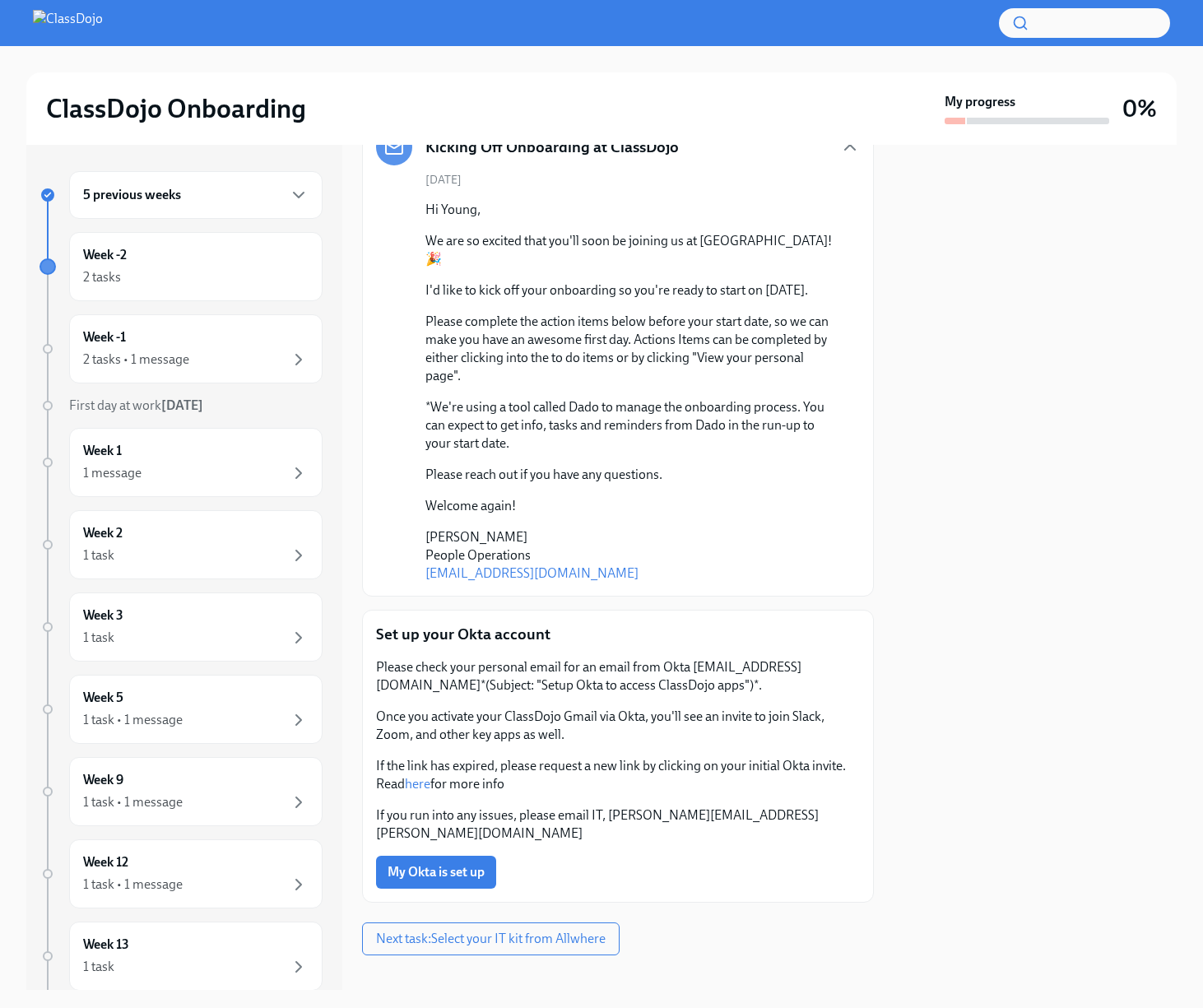
click at [424, 780] on link "here" at bounding box center [417, 784] width 25 height 15
click at [563, 936] on button "Next task : Select your IT kit from Allwhere" at bounding box center [491, 938] width 257 height 33
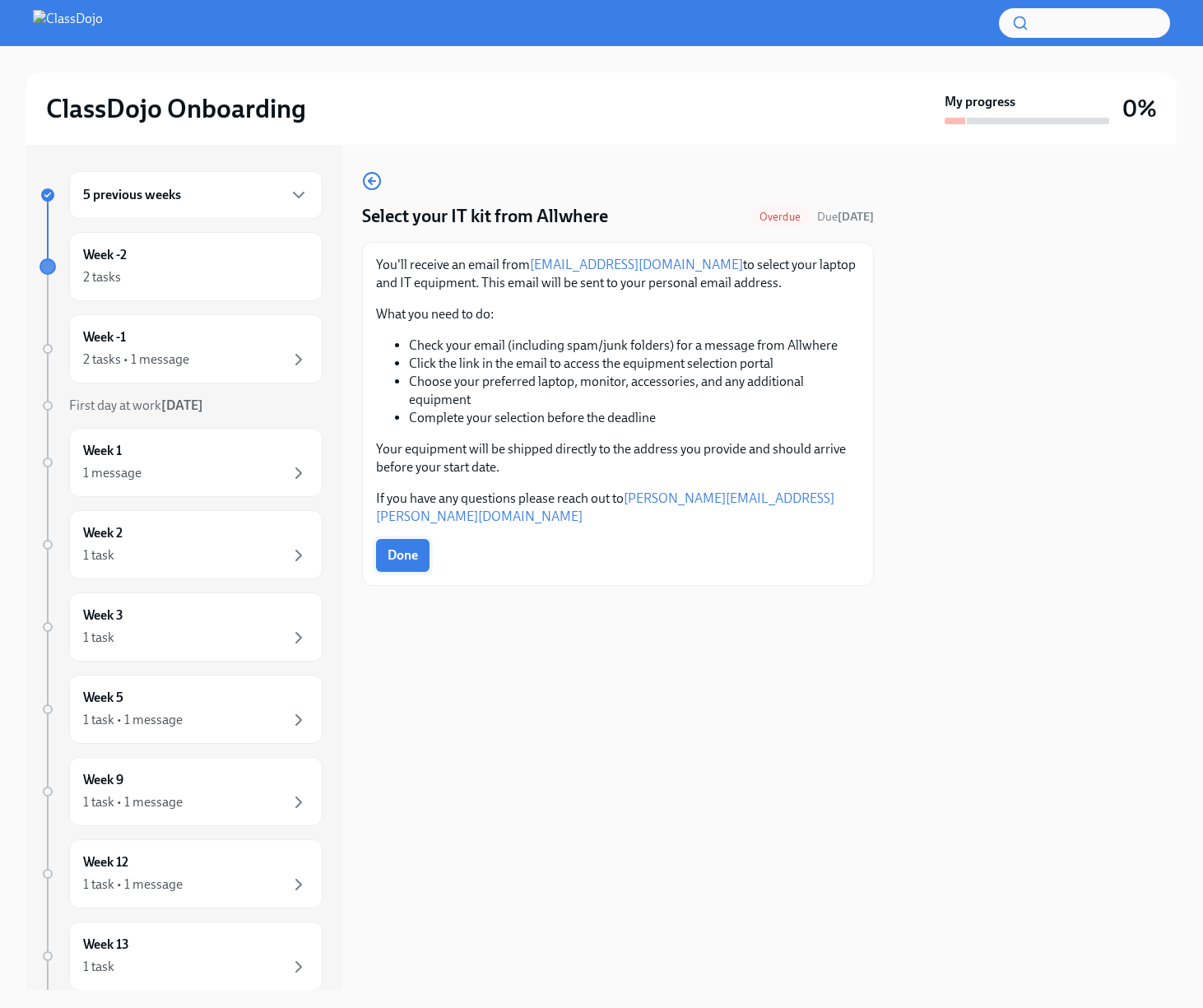
click at [424, 539] on button "Done" at bounding box center [402, 556] width 53 height 33
click at [219, 295] on div "Week -2 2 tasks" at bounding box center [196, 269] width 253 height 70
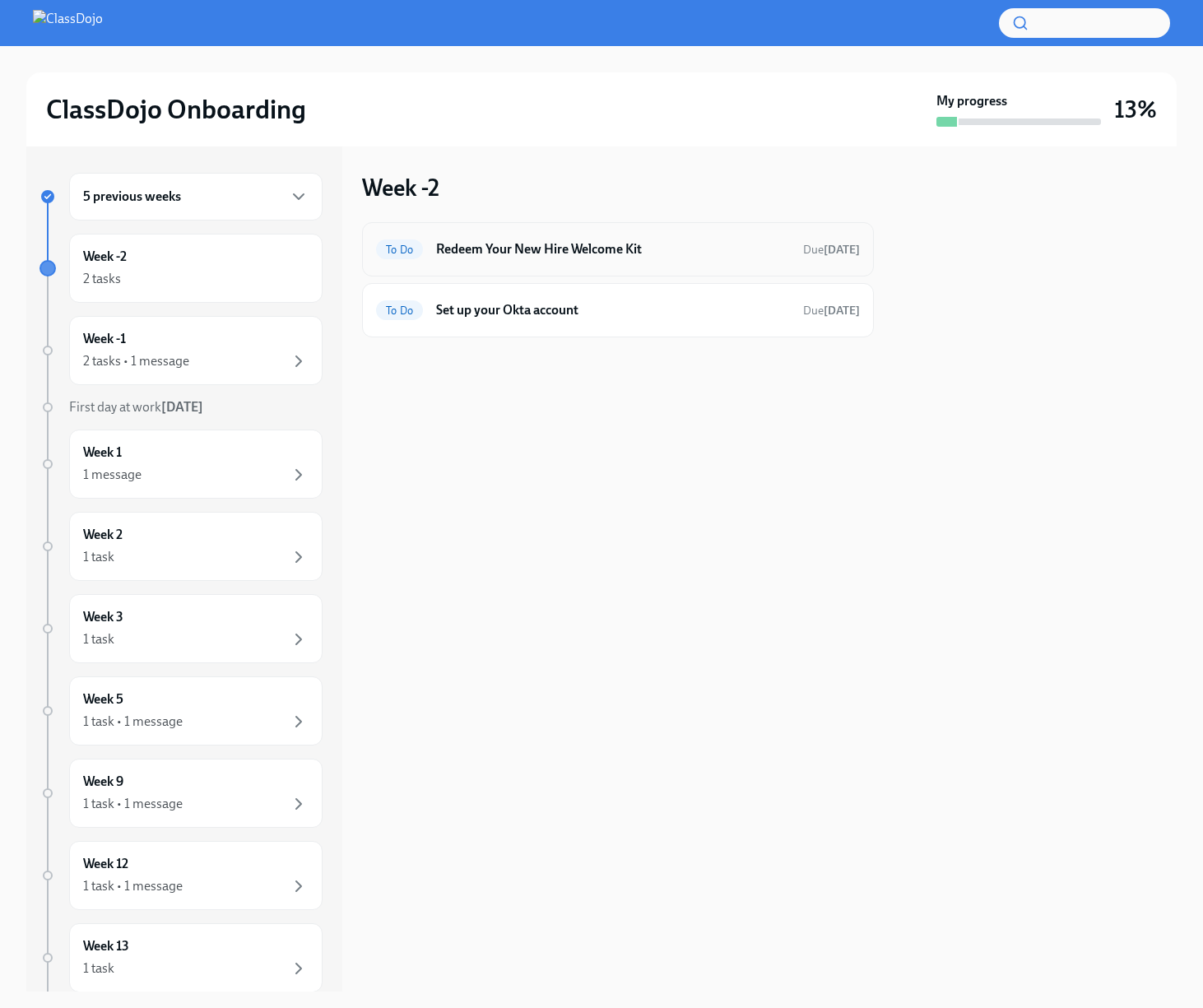
click at [522, 257] on h6 "Redeem Your New Hire Welcome Kit" at bounding box center [613, 249] width 354 height 18
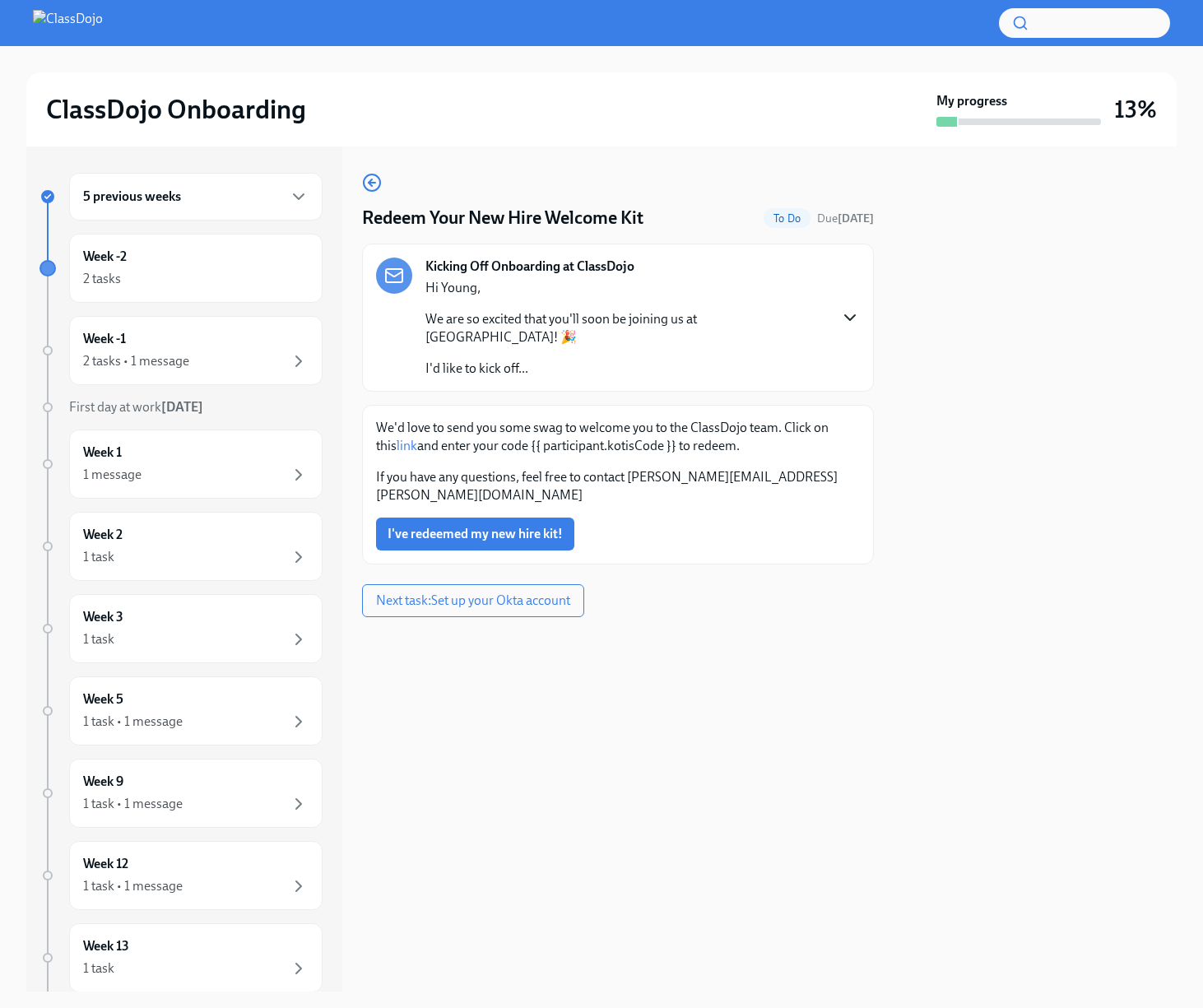
click at [851, 307] on icon "button" at bounding box center [849, 317] width 19 height 19
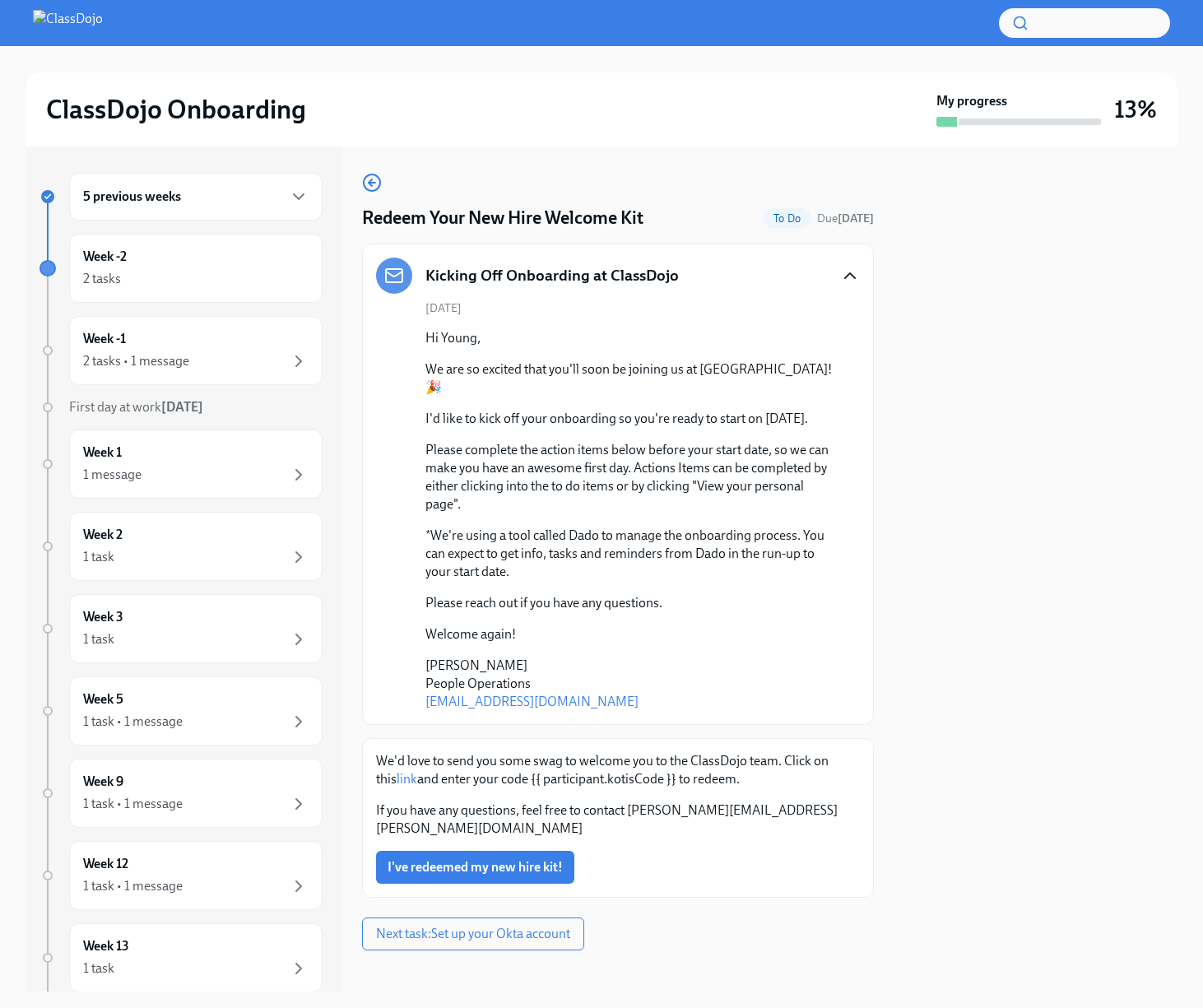
click at [854, 279] on icon "button" at bounding box center [849, 275] width 19 height 19
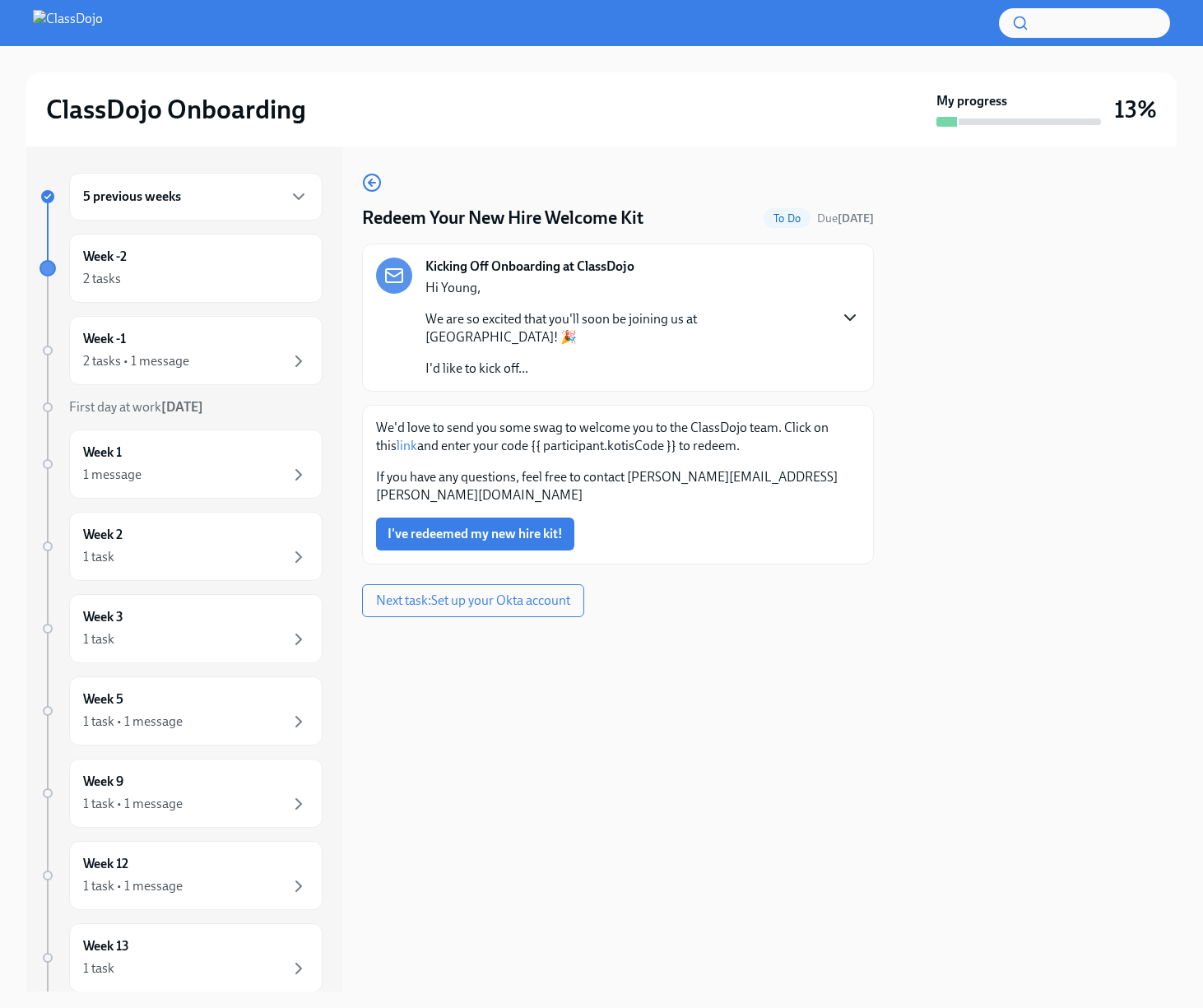
click at [546, 418] on p "We'd love to send you some swag to welcome you to the ClassDojo team. Click on …" at bounding box center [617, 436] width 484 height 36
drag, startPoint x: 512, startPoint y: 426, endPoint x: 656, endPoint y: 435, distance: 144.3
click at [656, 435] on p "We'd love to send you some swag to welcome you to the ClassDojo team. Click on …" at bounding box center [617, 436] width 484 height 36
copy p "{{ participant.kotisCode }}"
click at [396, 438] on link "link" at bounding box center [406, 446] width 20 height 15
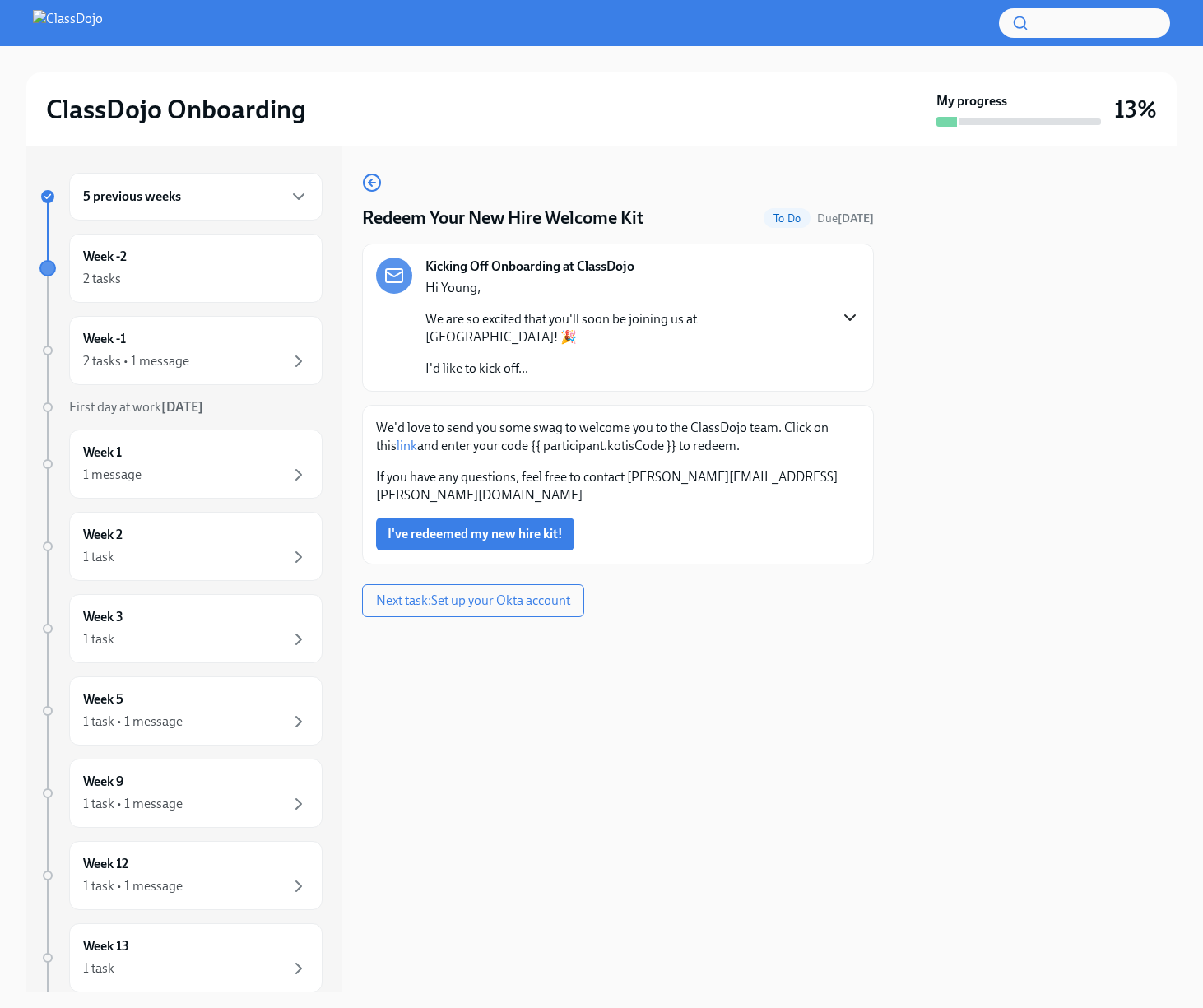
click at [216, 197] on div "5 previous weeks" at bounding box center [195, 196] width 225 height 19
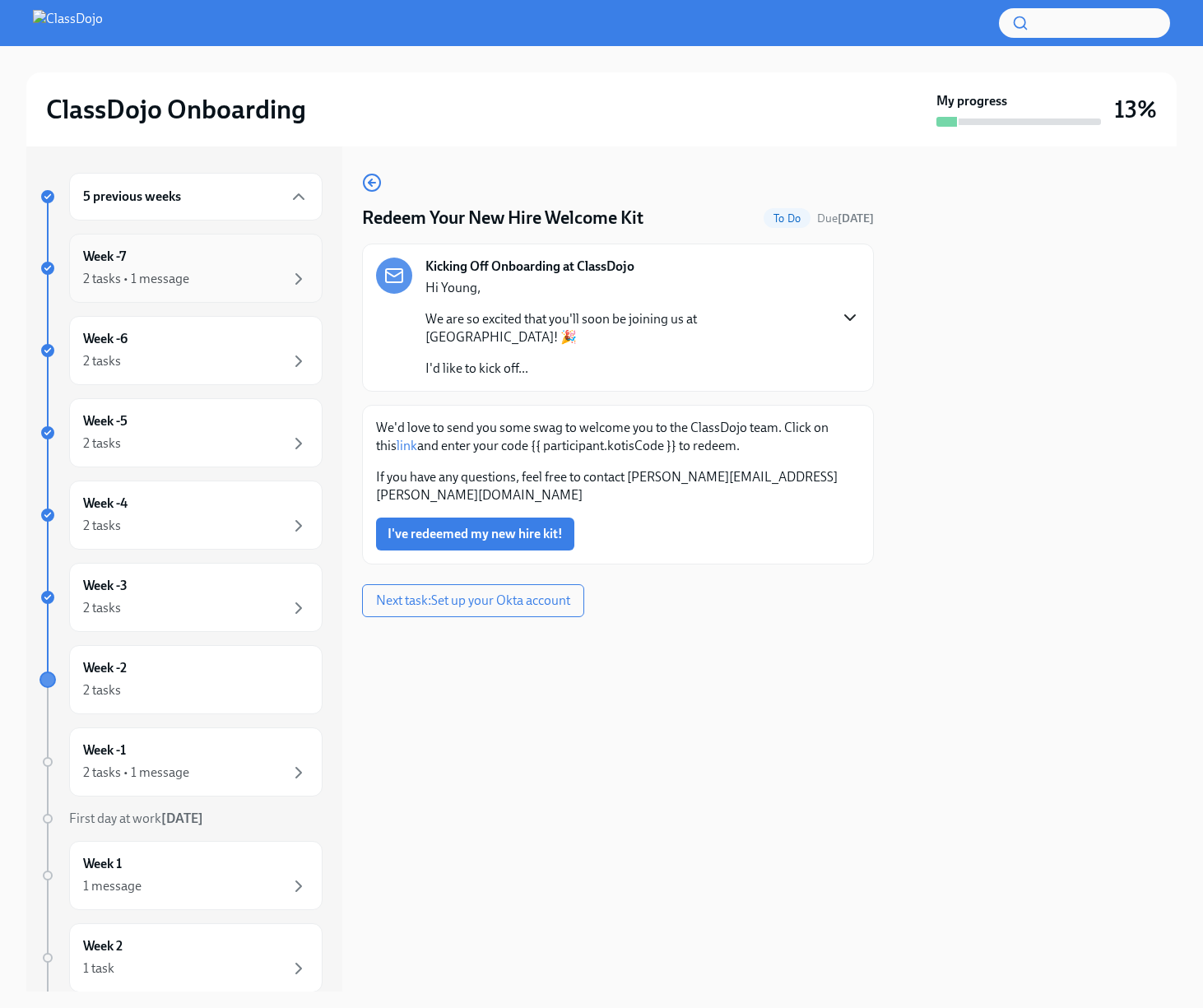
click at [190, 282] on div "2 tasks • 1 message" at bounding box center [195, 278] width 225 height 19
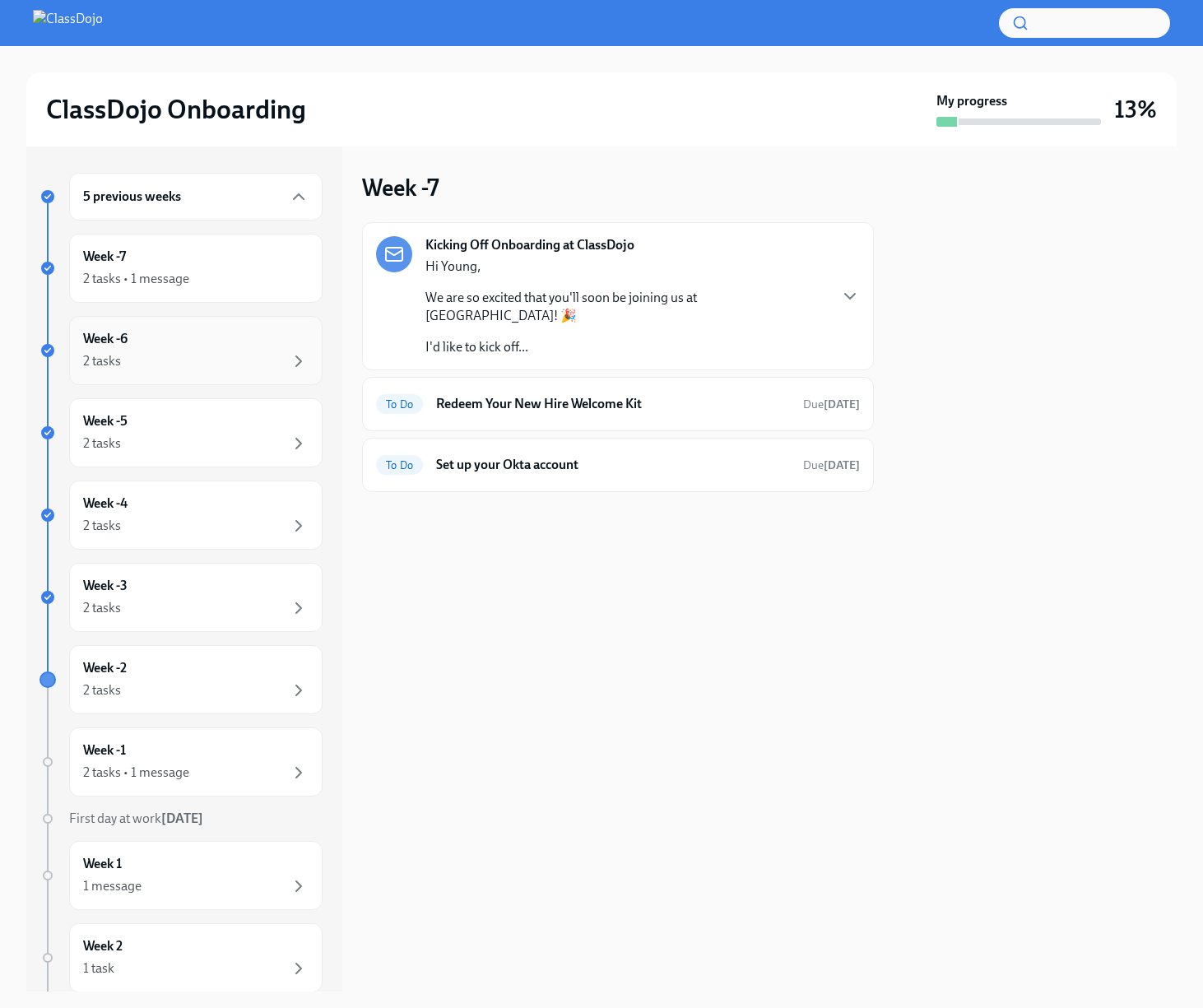
click at [196, 358] on div "2 tasks" at bounding box center [195, 361] width 225 height 19
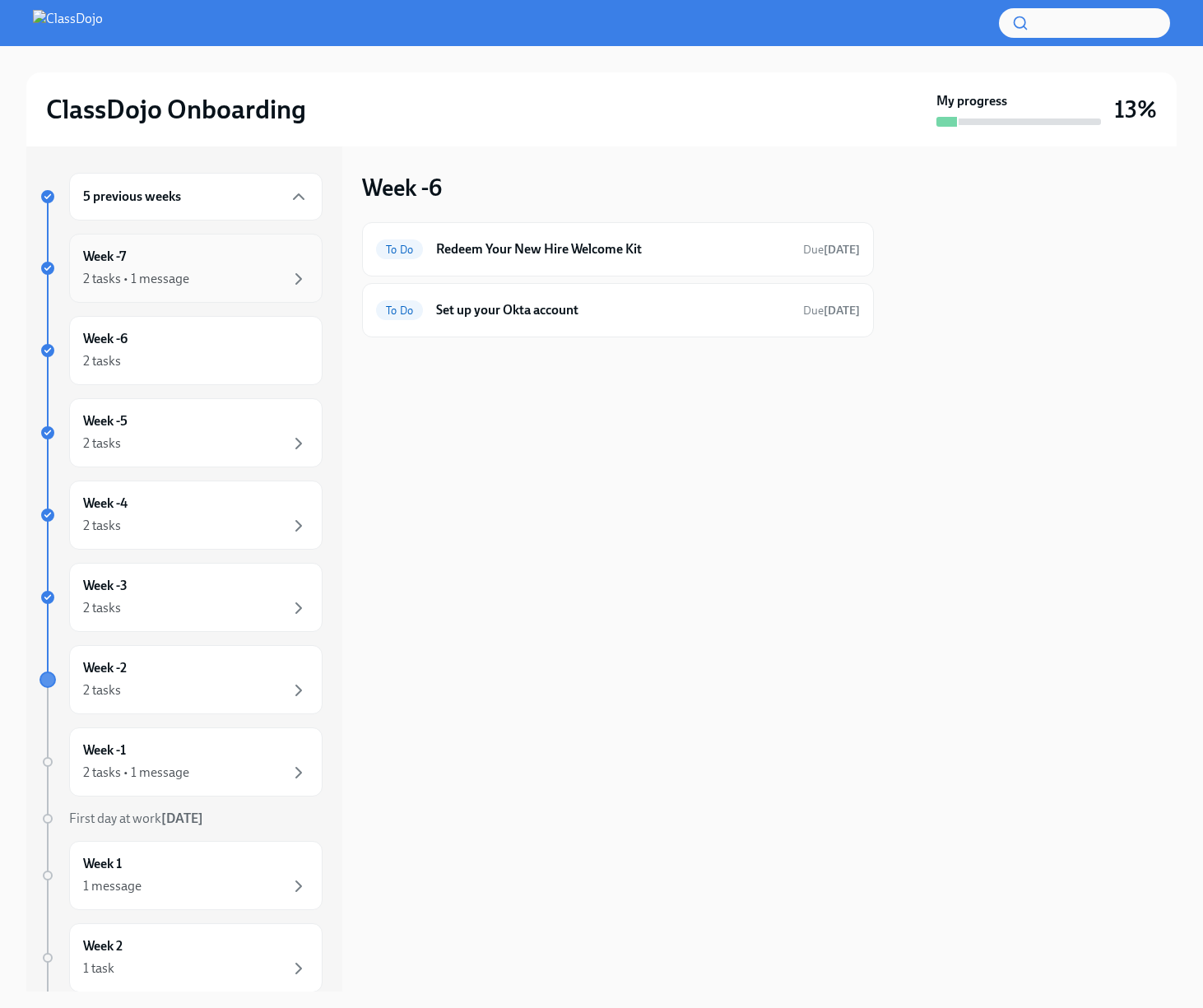
click at [191, 290] on div "Week -7 2 tasks • 1 message" at bounding box center [196, 269] width 253 height 70
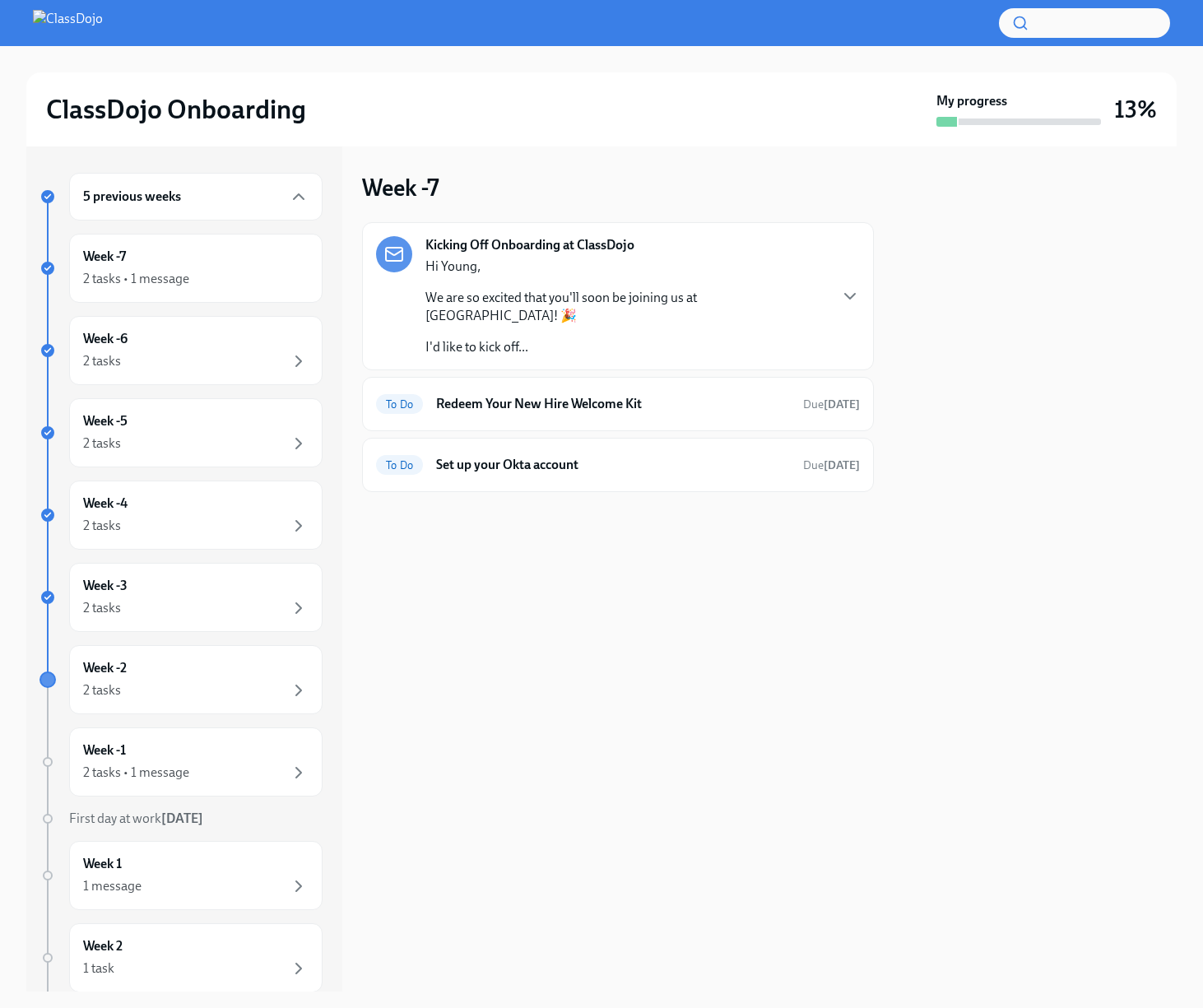
click at [515, 585] on div "Week -7 Kicking Off Onboarding at ClassDojo Hi Young, We are so excited that yo…" at bounding box center [618, 569] width 512 height 845
click at [477, 395] on h6 "Redeem Your New Hire Welcome Kit" at bounding box center [613, 404] width 354 height 18
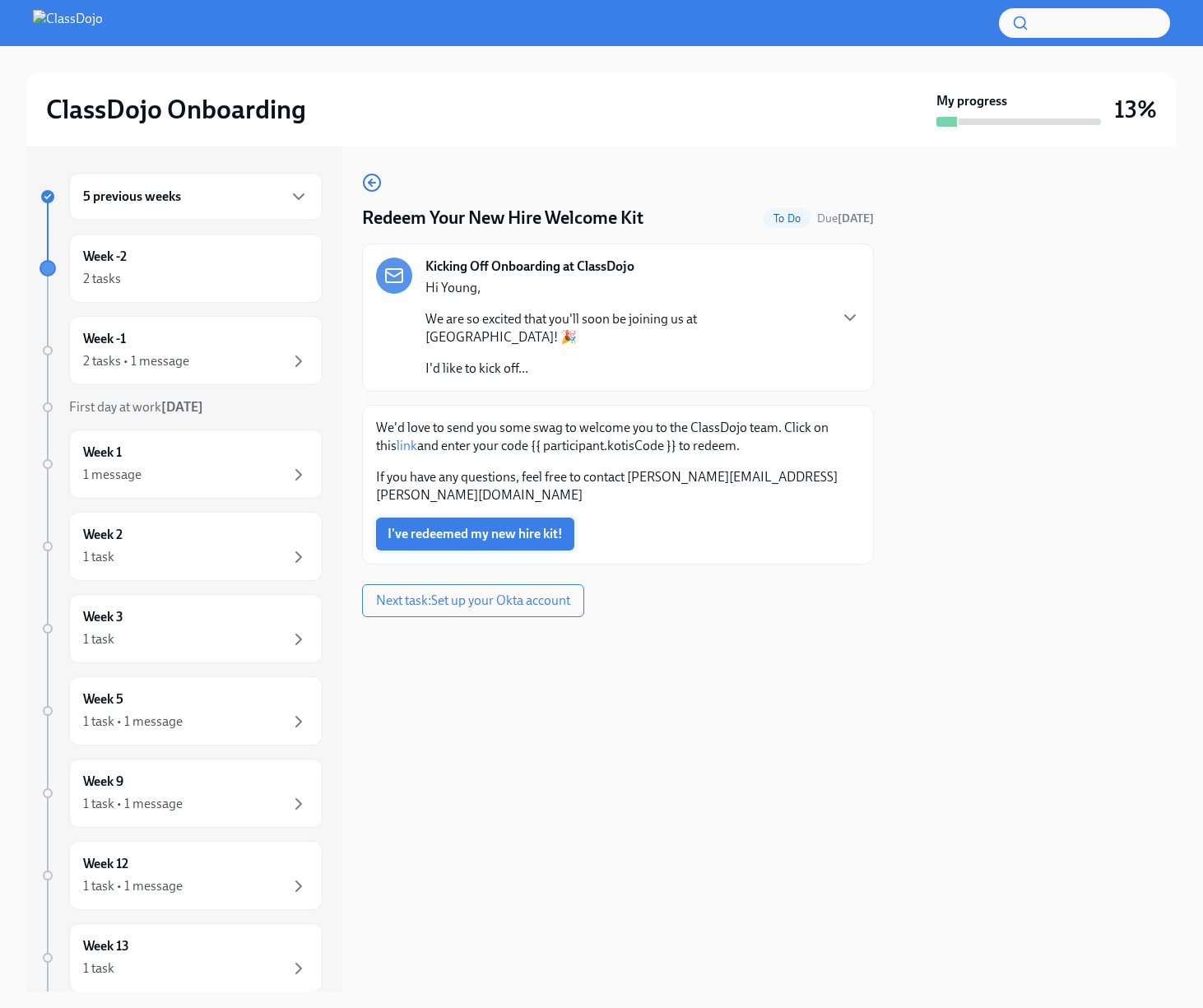
click at [458, 526] on span "I've redeemed my new hire kit!" at bounding box center [474, 533] width 175 height 16
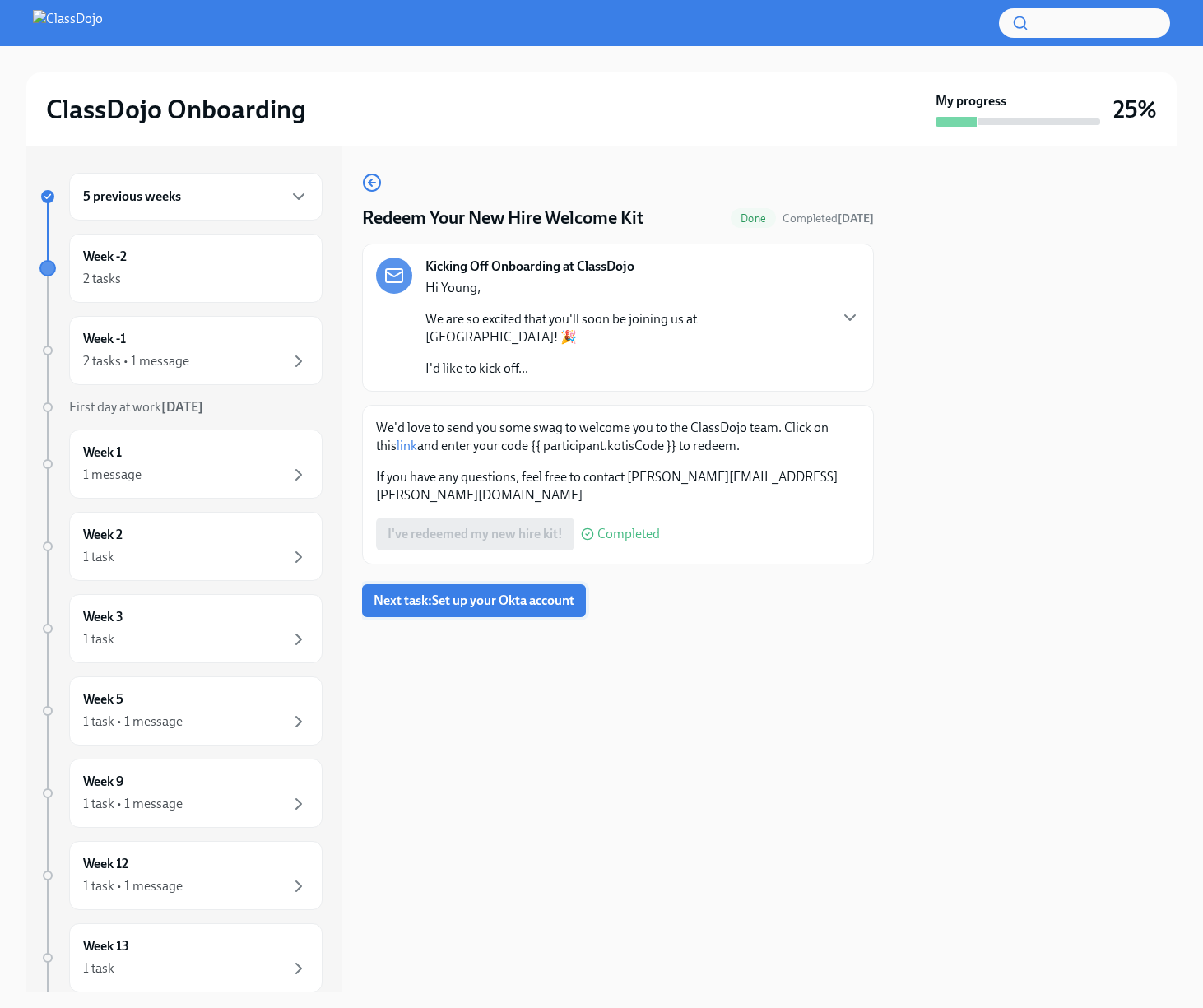
click at [472, 592] on span "Next task : Set up your Okta account" at bounding box center [474, 600] width 201 height 16
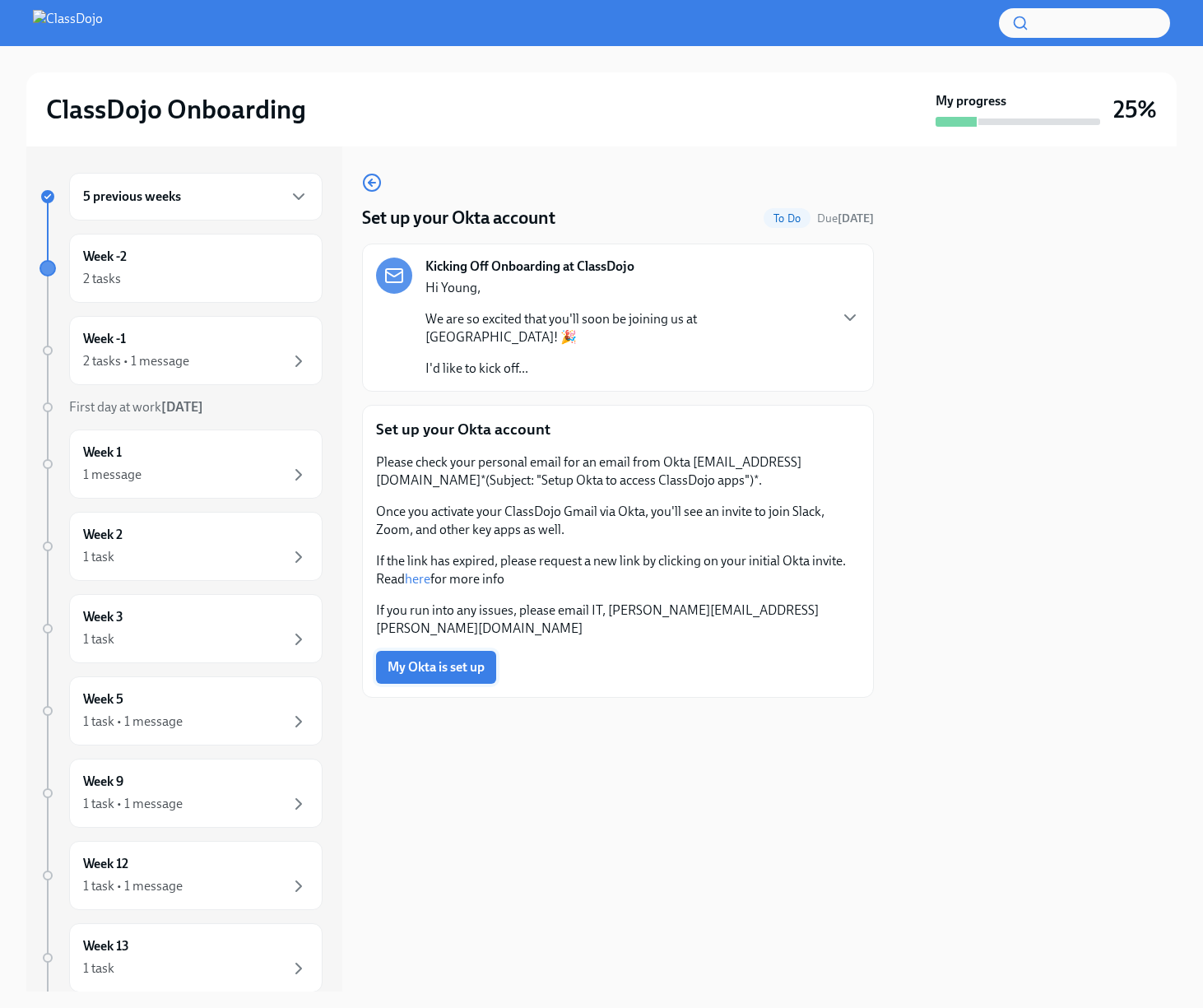
click at [456, 650] on button "My Okta is set up" at bounding box center [436, 667] width 120 height 33
click at [182, 269] on div "2 tasks Complete" at bounding box center [195, 278] width 225 height 19
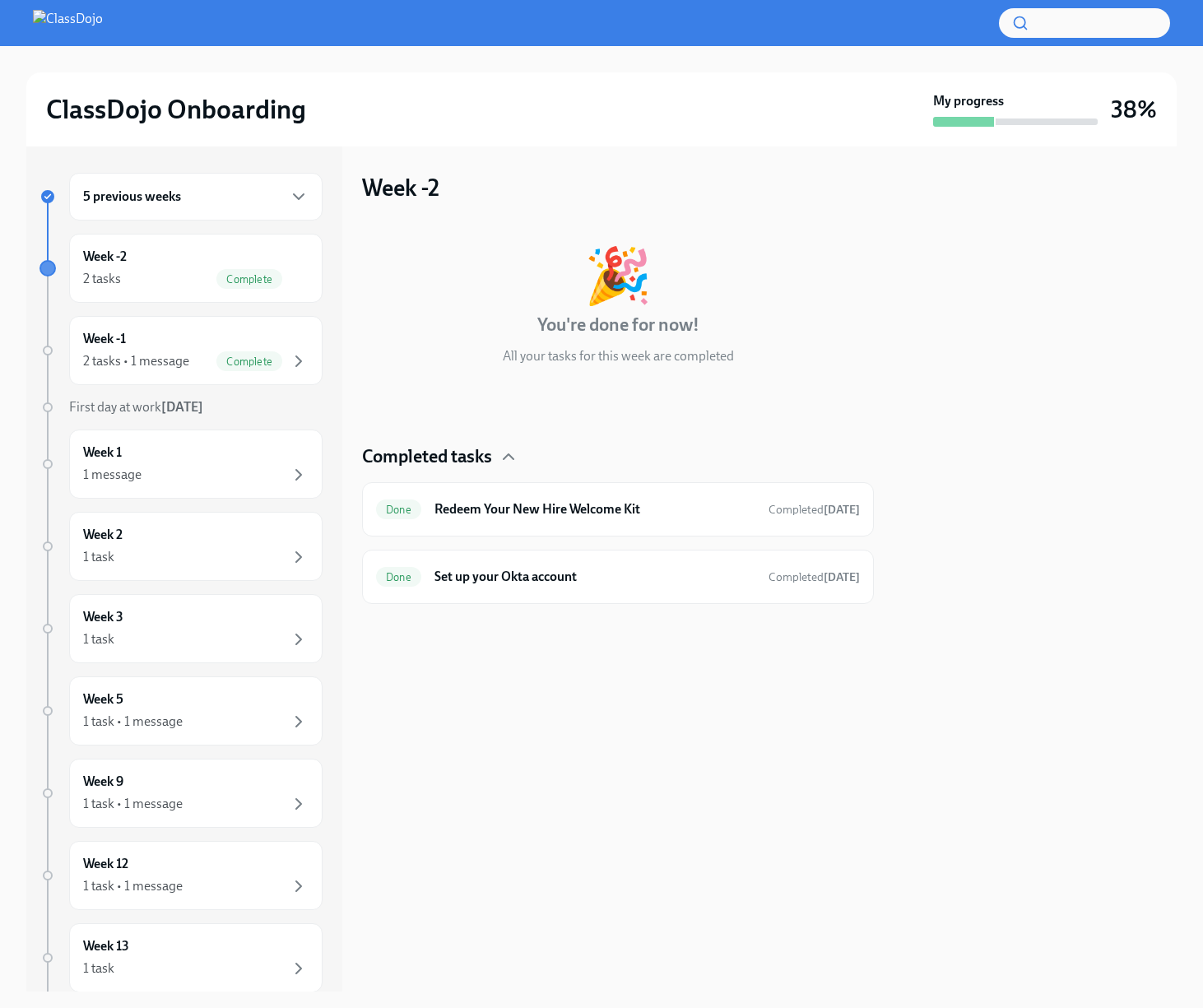
click at [202, 207] on div "5 previous weeks" at bounding box center [196, 196] width 253 height 47
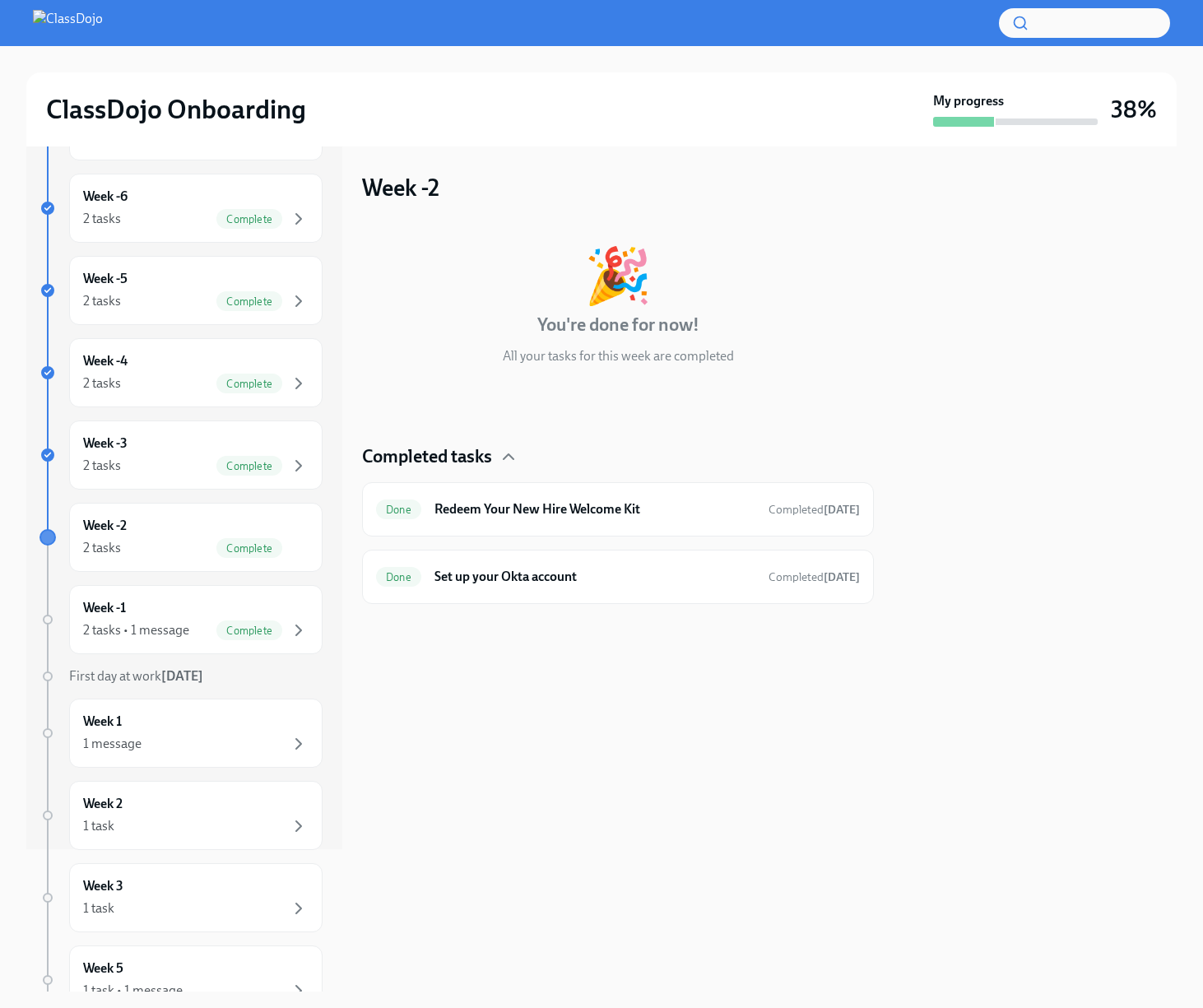
scroll to position [144, 0]
click at [216, 722] on div "Week 1 1 message" at bounding box center [195, 732] width 225 height 42
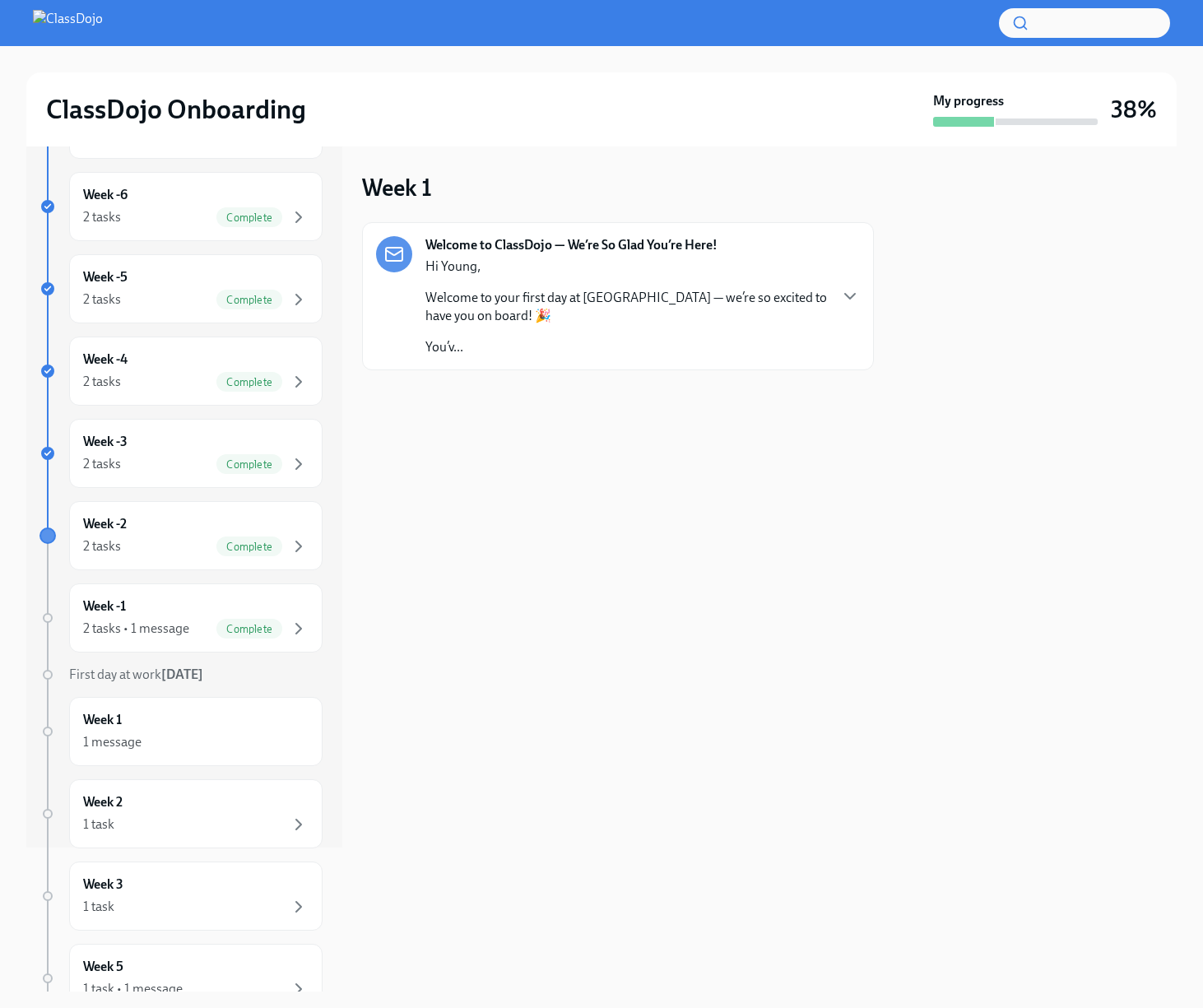
click at [584, 333] on div "Hi Young, Welcome to your first day at ClassDojo — we’re so excited to have you…" at bounding box center [625, 306] width 401 height 99
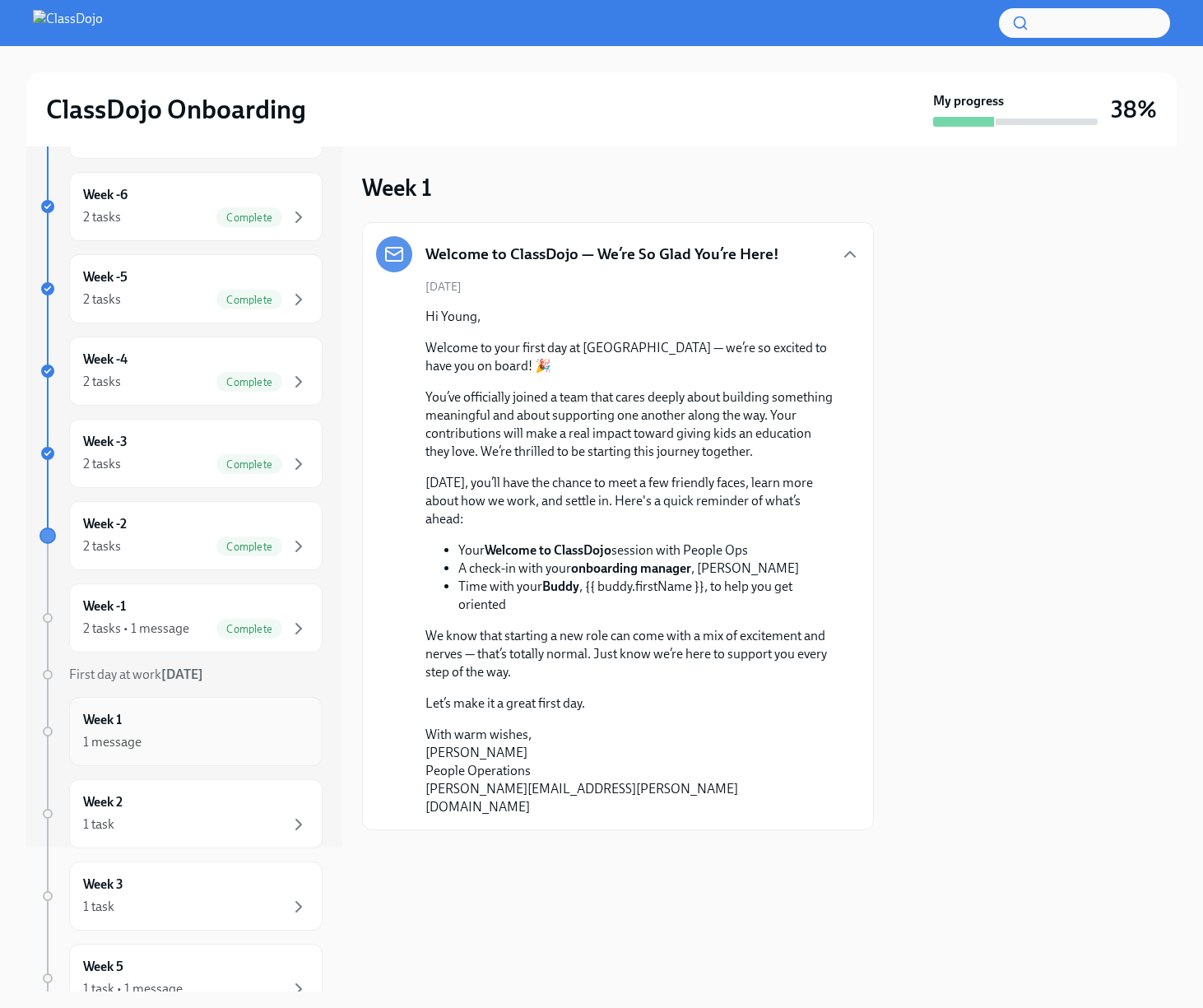
click at [285, 718] on div "Week 1 1 message" at bounding box center [195, 732] width 225 height 42
click at [246, 794] on div "Week 2 1 task" at bounding box center [195, 814] width 225 height 42
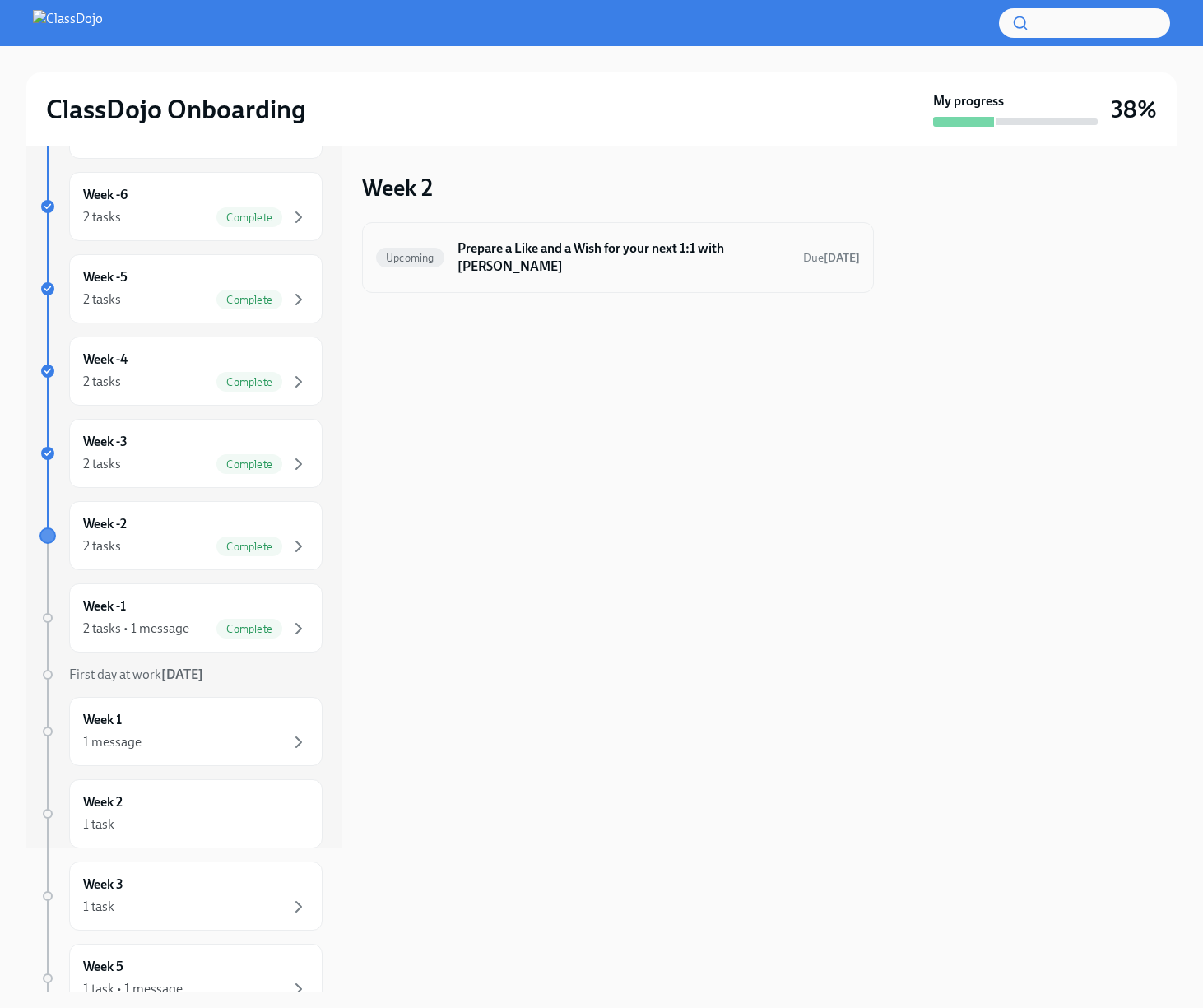
click at [644, 247] on h6 "Prepare a Like and a Wish for your next 1:1 with Bernie" at bounding box center [623, 257] width 332 height 36
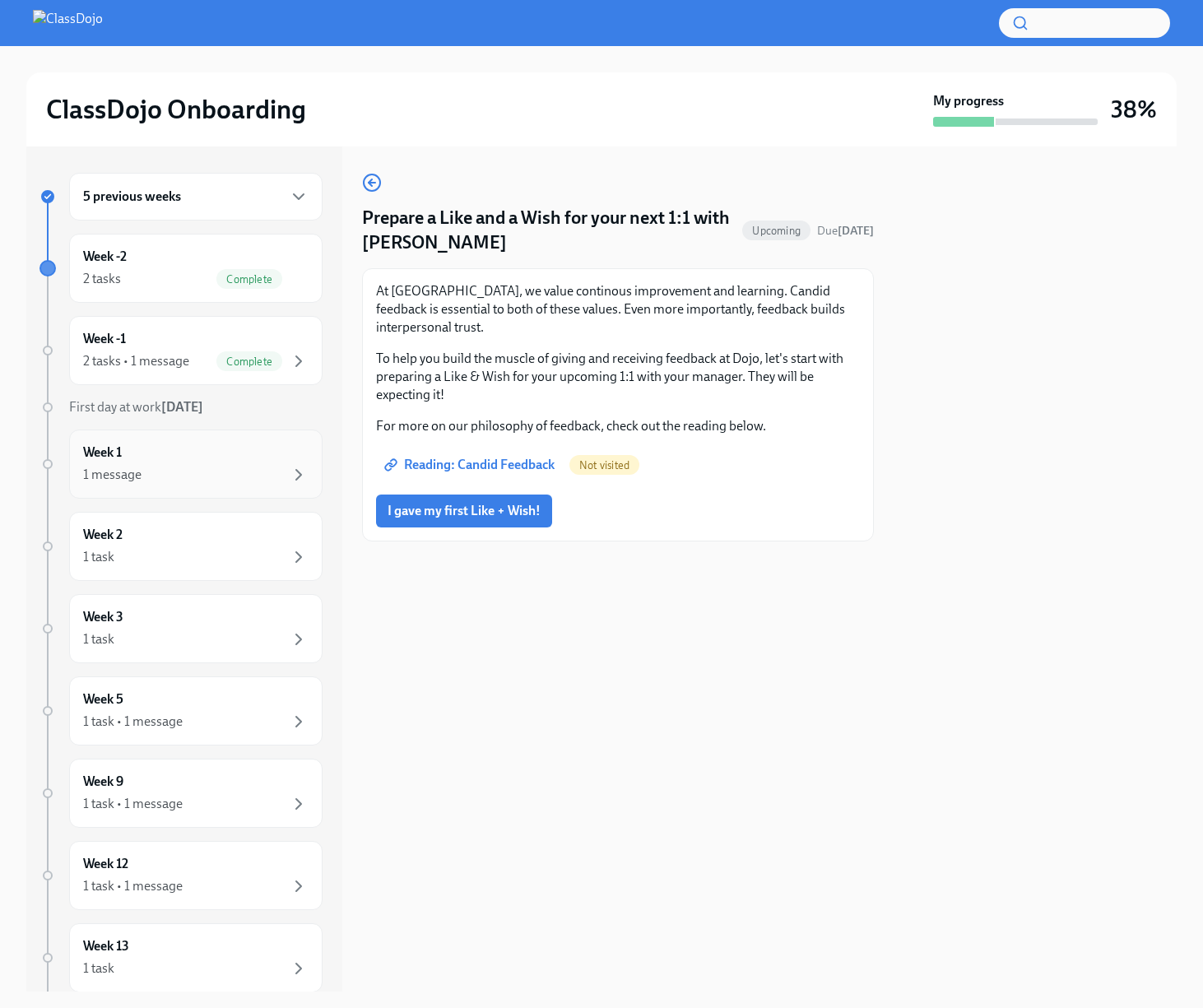
click at [208, 468] on div "1 message" at bounding box center [195, 475] width 225 height 19
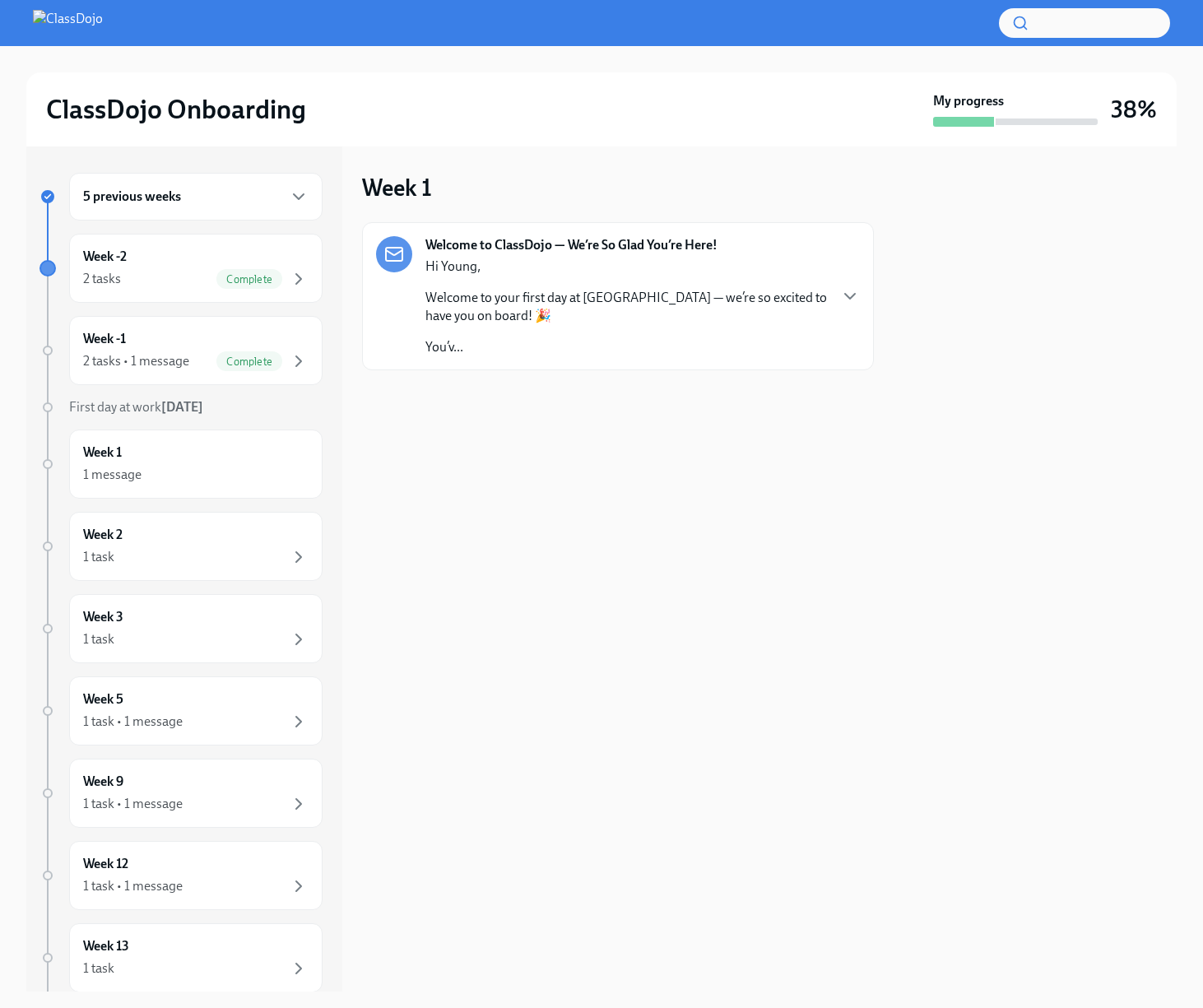
click at [545, 319] on p "Welcome to your first day at ClassDojo — we’re so excited to have you on board!…" at bounding box center [625, 306] width 401 height 36
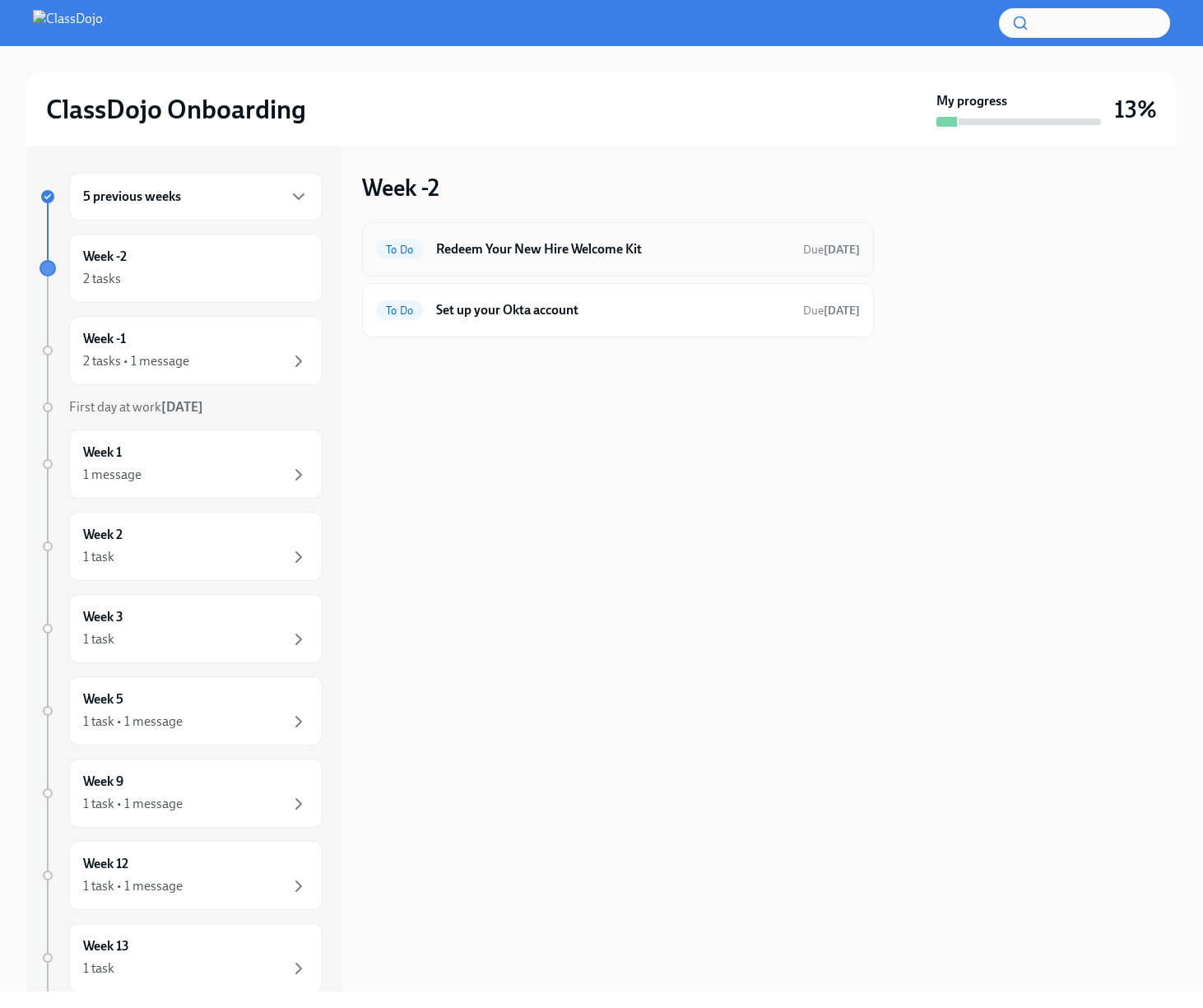
click at [694, 252] on h6 "Redeem Your New Hire Welcome Kit" at bounding box center [613, 249] width 354 height 18
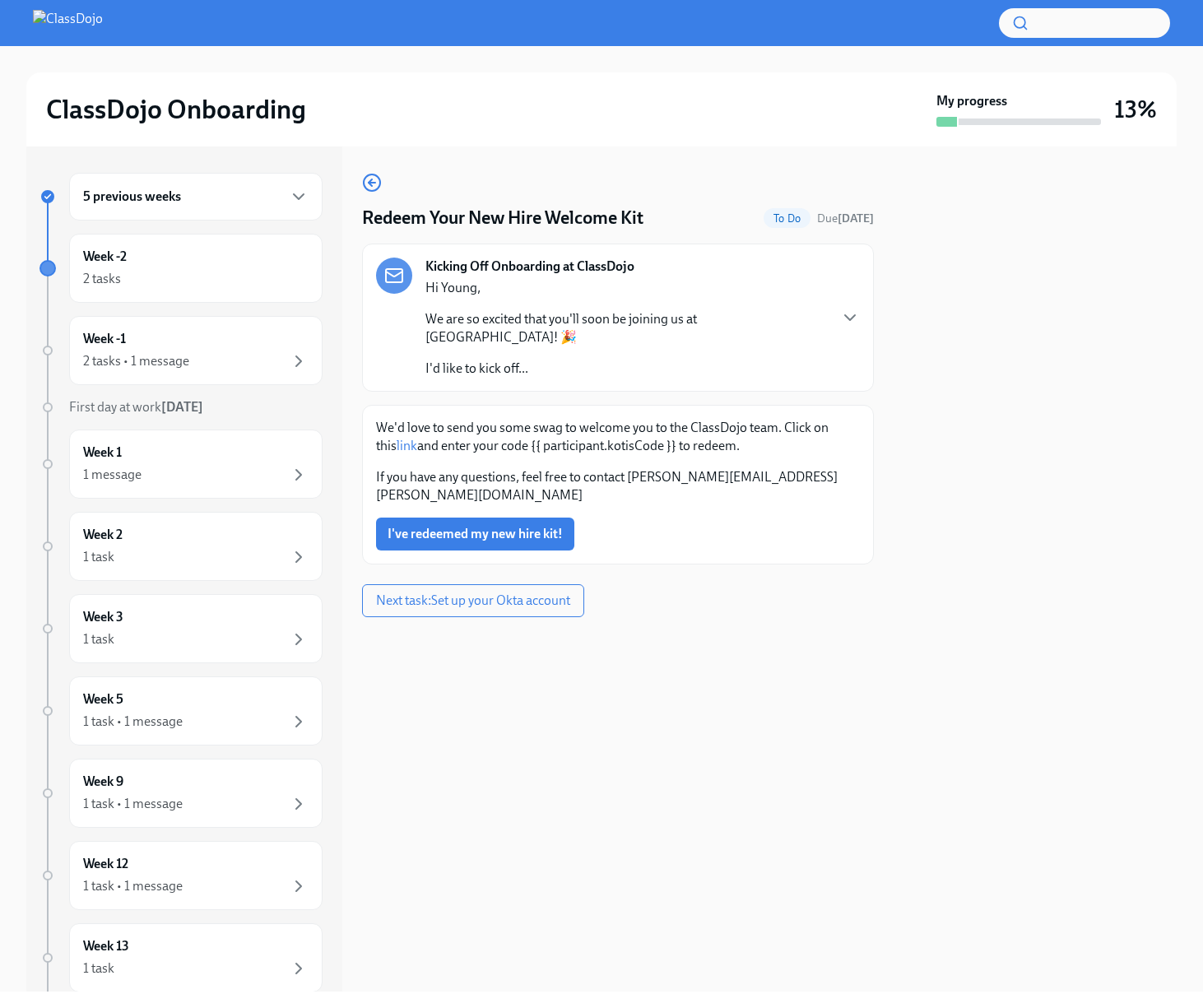
click at [971, 478] on div at bounding box center [1035, 569] width 283 height 845
